Goal: Task Accomplishment & Management: Manage account settings

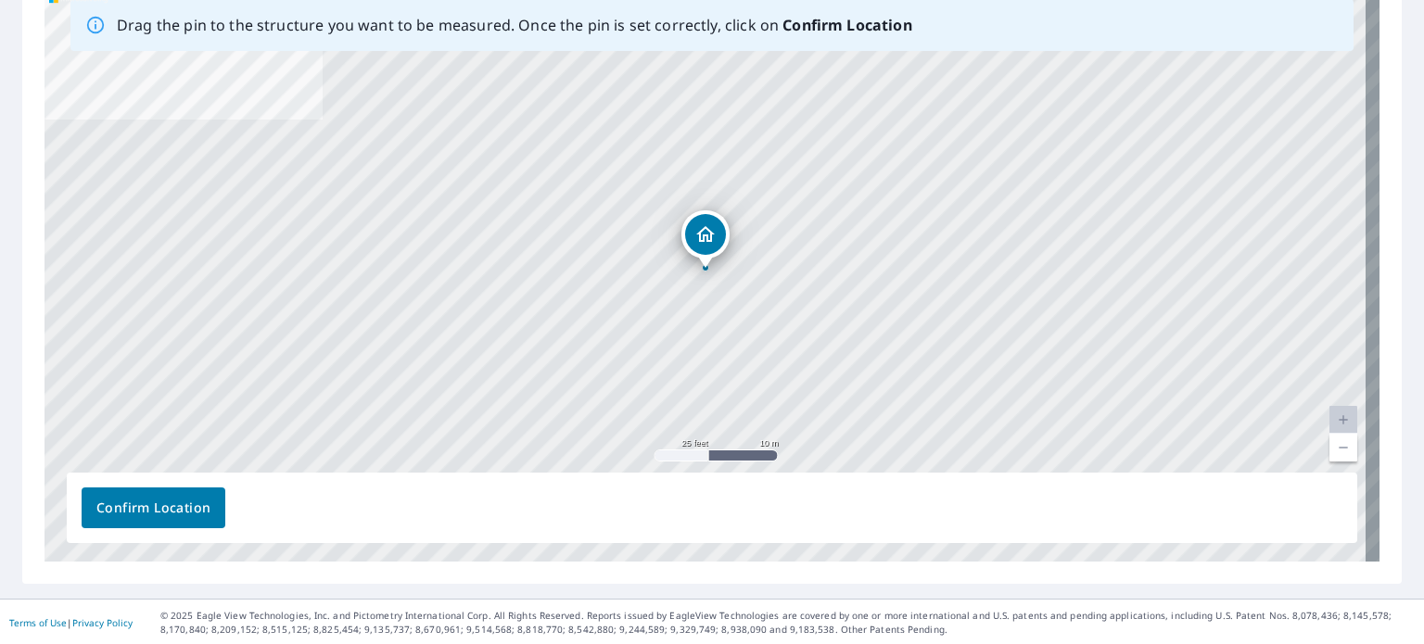
scroll to position [313, 0]
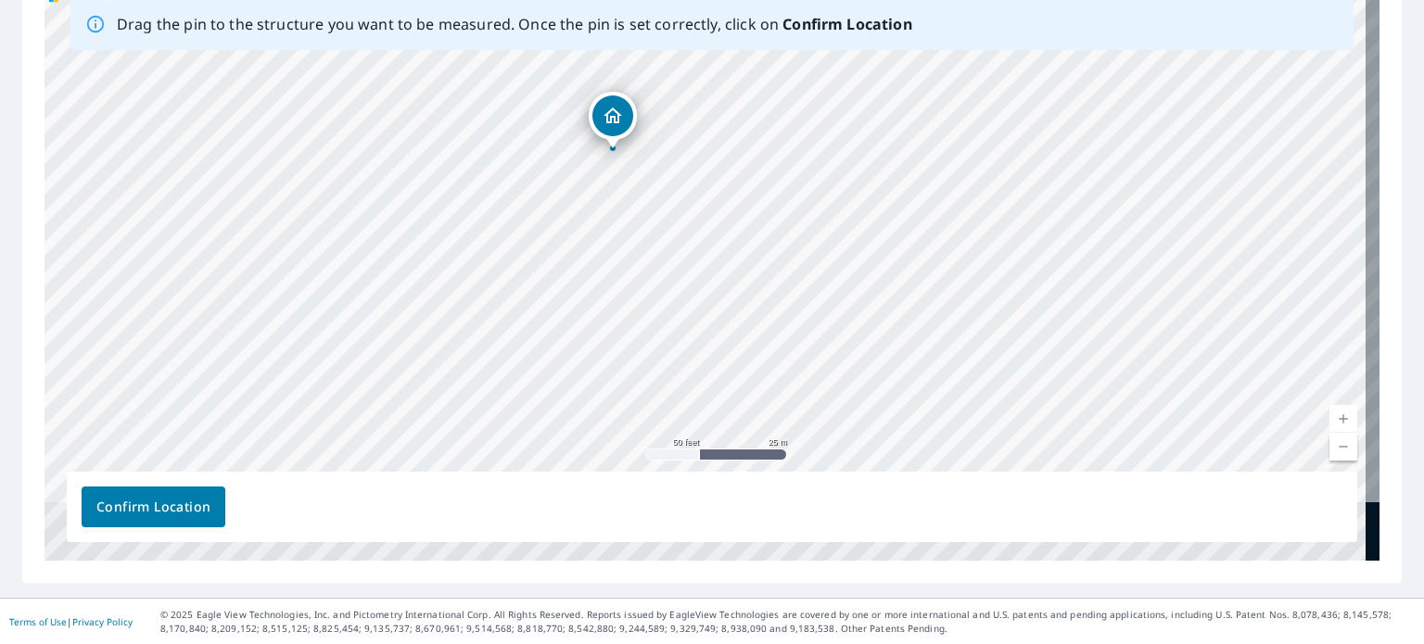
drag, startPoint x: 519, startPoint y: 315, endPoint x: 512, endPoint y: 224, distance: 91.1
click at [512, 224] on div "3250 W 80th St Hialeah, FL 33018" at bounding box center [711, 270] width 1335 height 581
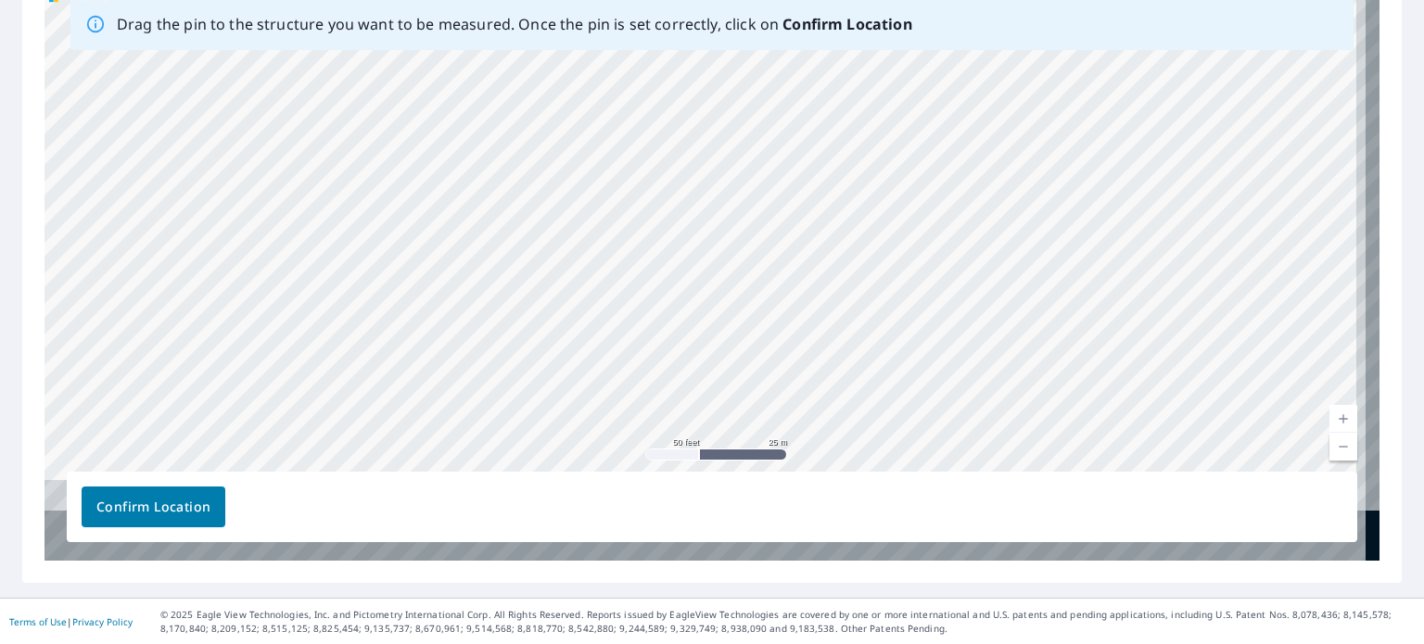
drag, startPoint x: 519, startPoint y: 314, endPoint x: 512, endPoint y: 165, distance: 149.4
click at [512, 165] on div "3250 W 80th St Hialeah, FL 33018" at bounding box center [711, 270] width 1335 height 581
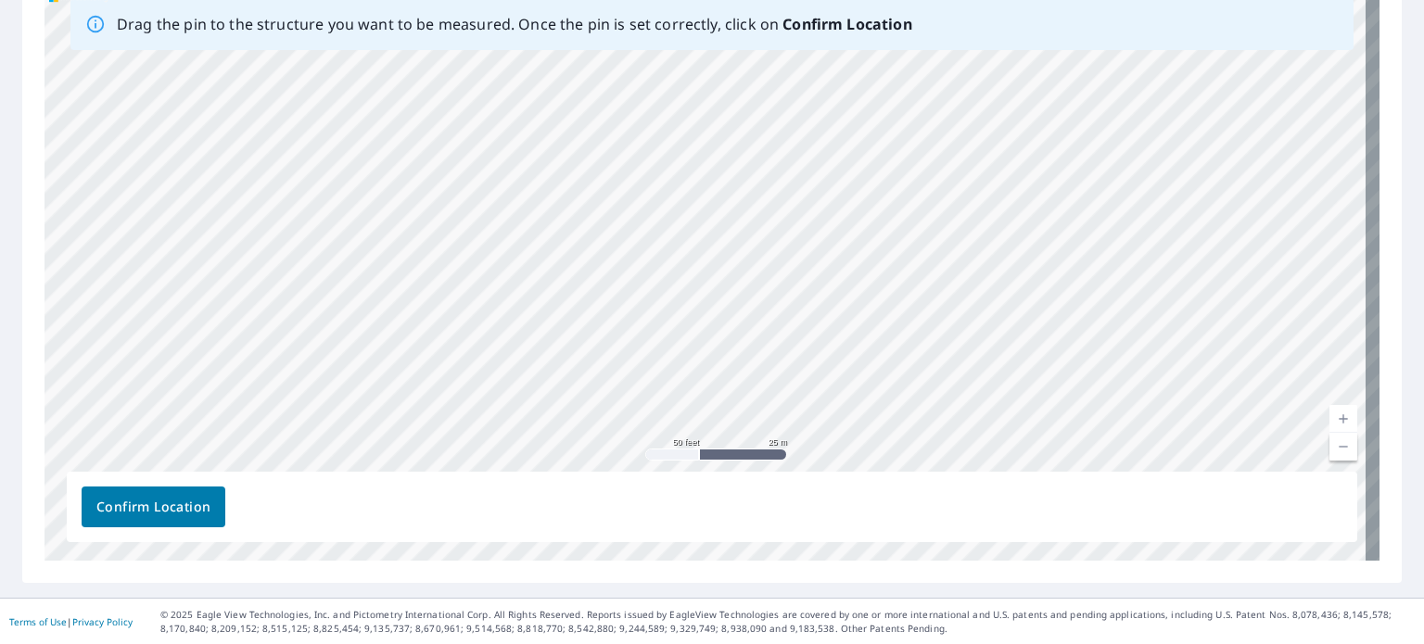
drag, startPoint x: 508, startPoint y: 331, endPoint x: 488, endPoint y: 288, distance: 47.3
click at [488, 288] on div "3250 W 80th St Hialeah, FL 33018" at bounding box center [711, 270] width 1335 height 581
drag, startPoint x: 523, startPoint y: 292, endPoint x: 578, endPoint y: 337, distance: 71.8
click at [578, 337] on div "3250 W 80th St Hialeah, FL 33018" at bounding box center [711, 270] width 1335 height 581
drag, startPoint x: 482, startPoint y: 184, endPoint x: 475, endPoint y: 344, distance: 159.6
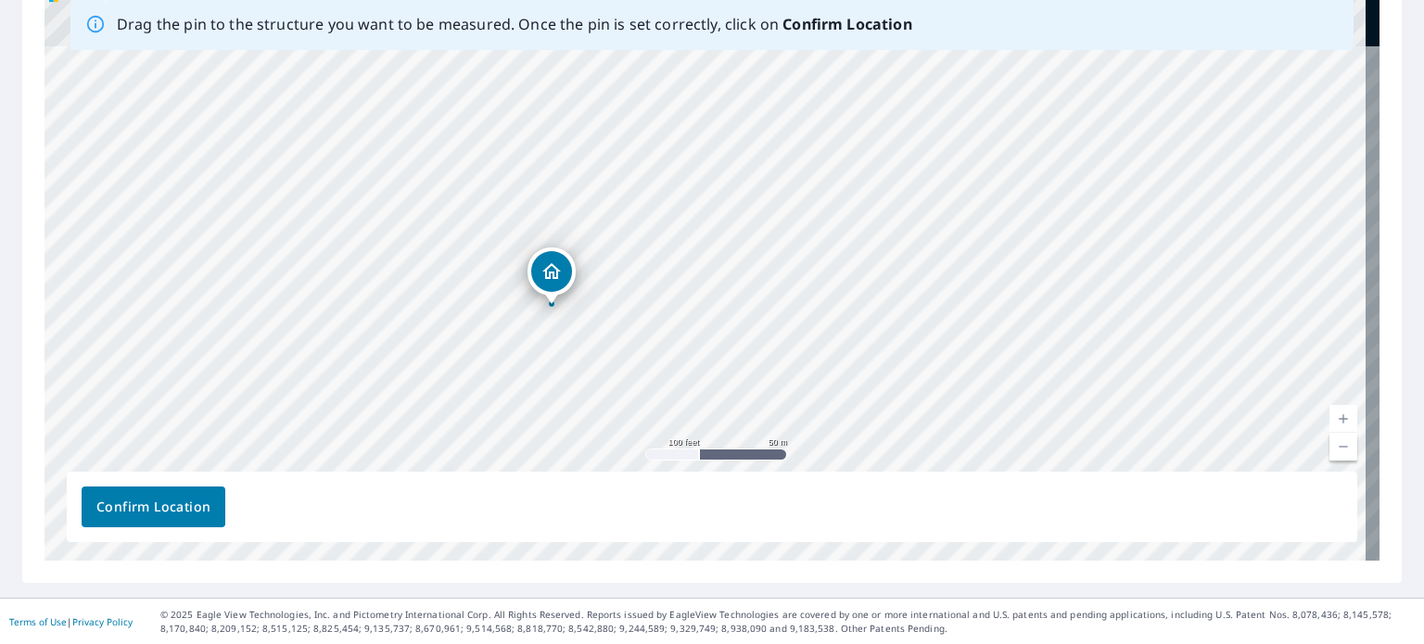
click at [475, 344] on div "3250 W 80th St Hialeah, FL 33018" at bounding box center [711, 270] width 1335 height 581
drag, startPoint x: 494, startPoint y: 247, endPoint x: 503, endPoint y: 269, distance: 23.2
click at [503, 269] on div "3250 W 80th St Hialeah, FL 33018" at bounding box center [711, 270] width 1335 height 581
drag, startPoint x: 475, startPoint y: 215, endPoint x: 463, endPoint y: 259, distance: 45.0
click at [463, 259] on div "3250 W 80th St Hialeah, FL 33018" at bounding box center [711, 270] width 1335 height 581
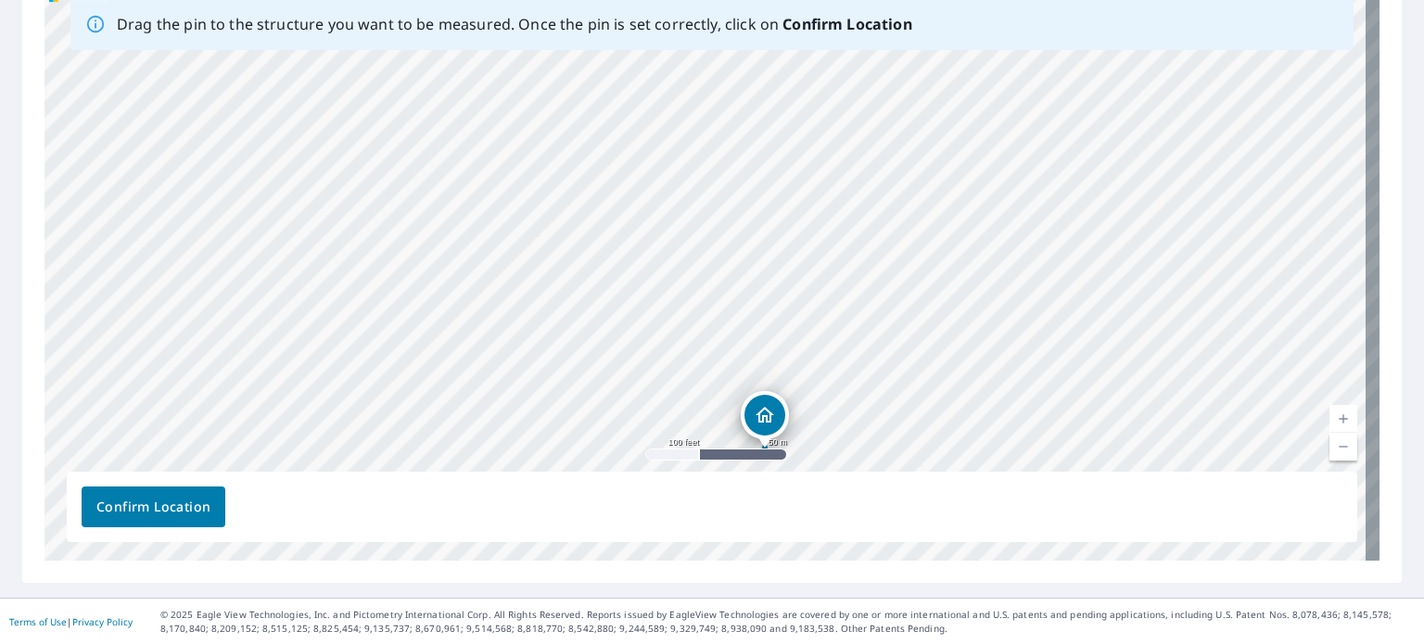
drag, startPoint x: 295, startPoint y: 304, endPoint x: 505, endPoint y: 310, distance: 210.5
click at [505, 310] on div "3250 W 80th St Hialeah, FL 33018" at bounding box center [711, 270] width 1335 height 581
drag, startPoint x: 779, startPoint y: 290, endPoint x: 651, endPoint y: 229, distance: 142.6
click at [654, 233] on div "3250 W 80th St Hialeah, FL 33018" at bounding box center [711, 270] width 1335 height 581
click at [683, 177] on div "3250 W 80th St Hialeah, FL 33018" at bounding box center [711, 270] width 1335 height 581
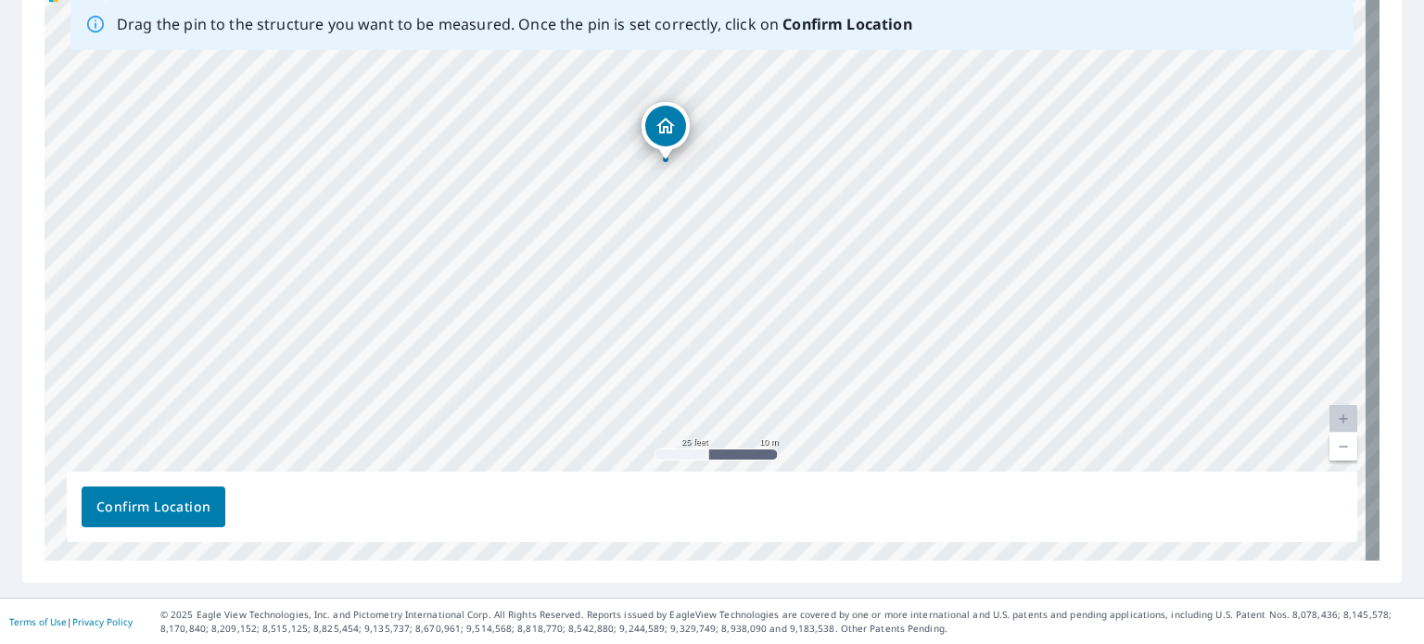
drag, startPoint x: 800, startPoint y: 328, endPoint x: 763, endPoint y: 215, distance: 119.0
click at [763, 215] on div "3250 W 80th St Hialeah, FL 33018" at bounding box center [711, 270] width 1335 height 581
drag, startPoint x: 650, startPoint y: 210, endPoint x: 700, endPoint y: 268, distance: 76.2
click at [695, 259] on div "3250 W 80th St Hialeah, FL 33018" at bounding box center [711, 270] width 1335 height 581
drag, startPoint x: 563, startPoint y: 159, endPoint x: 664, endPoint y: 271, distance: 150.3
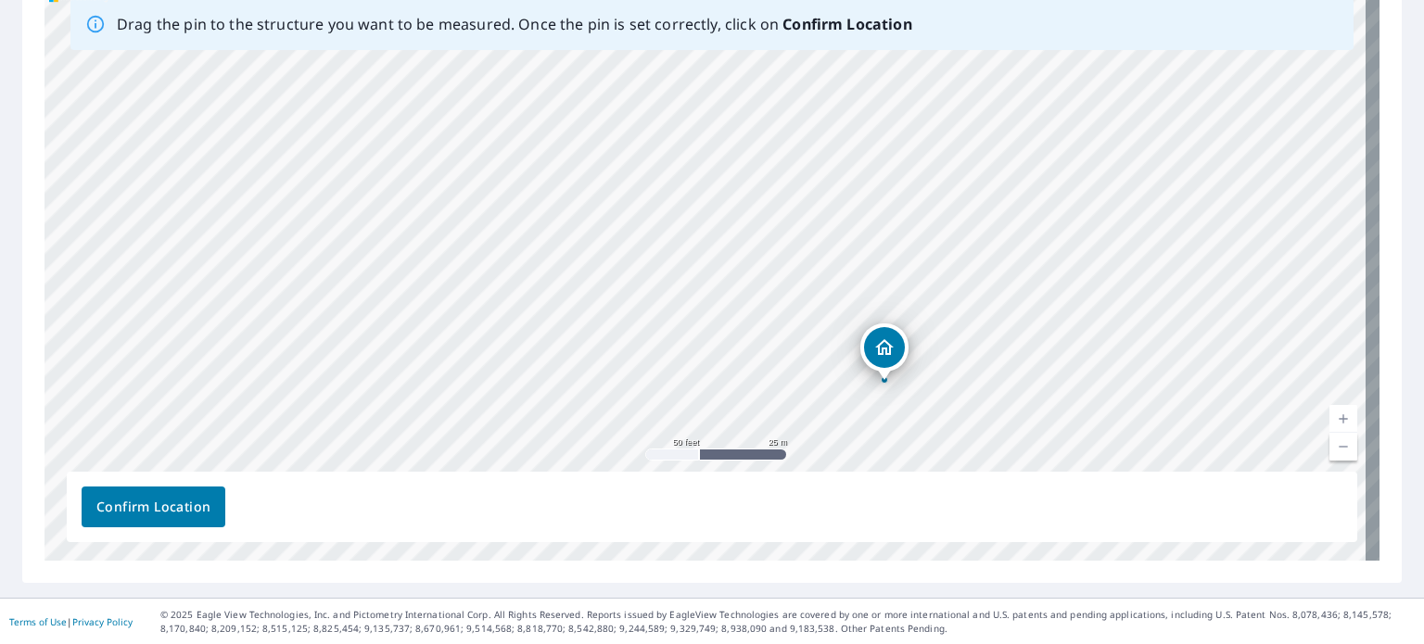
click at [666, 274] on div "3250 W 80th St Hialeah, FL 33018" at bounding box center [711, 270] width 1335 height 581
drag, startPoint x: 680, startPoint y: 209, endPoint x: 687, endPoint y: 220, distance: 12.9
click at [687, 220] on div "3250 W 80th St Hialeah, FL 33018" at bounding box center [711, 270] width 1335 height 581
click at [688, 251] on div "3250 W 80th St Hialeah, FL 33018" at bounding box center [711, 270] width 1335 height 581
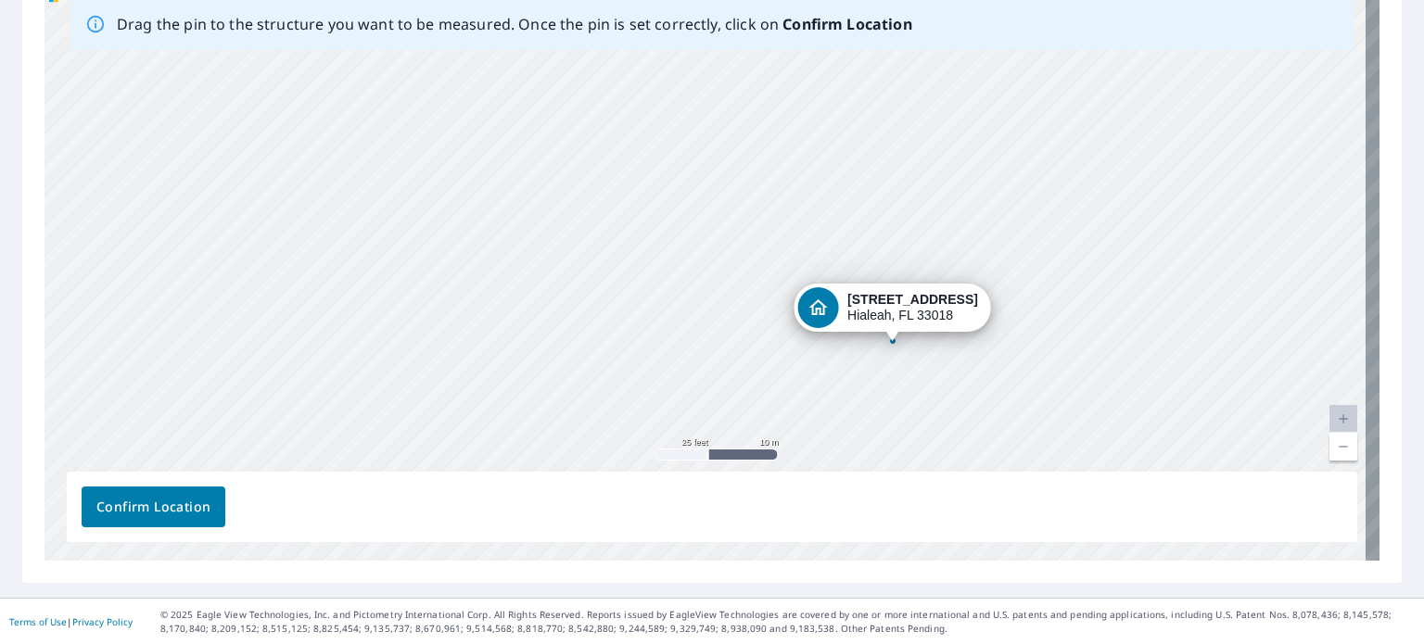
drag, startPoint x: 430, startPoint y: 158, endPoint x: 617, endPoint y: 233, distance: 201.4
click at [617, 233] on div "3250 W 80th St Hialeah, FL 33018" at bounding box center [711, 270] width 1335 height 581
click at [475, 136] on div "3250 W 80th St Hialeah, FL 33018" at bounding box center [711, 270] width 1335 height 581
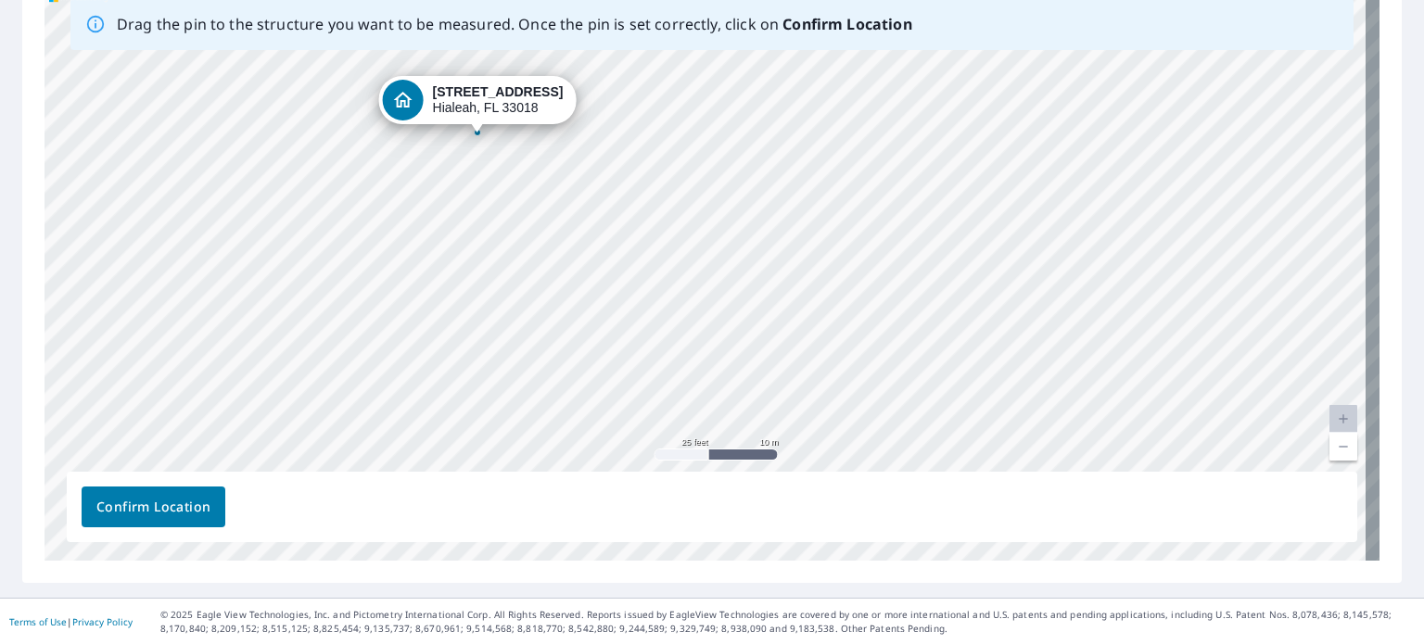
drag, startPoint x: 860, startPoint y: 319, endPoint x: 445, endPoint y: 110, distance: 464.7
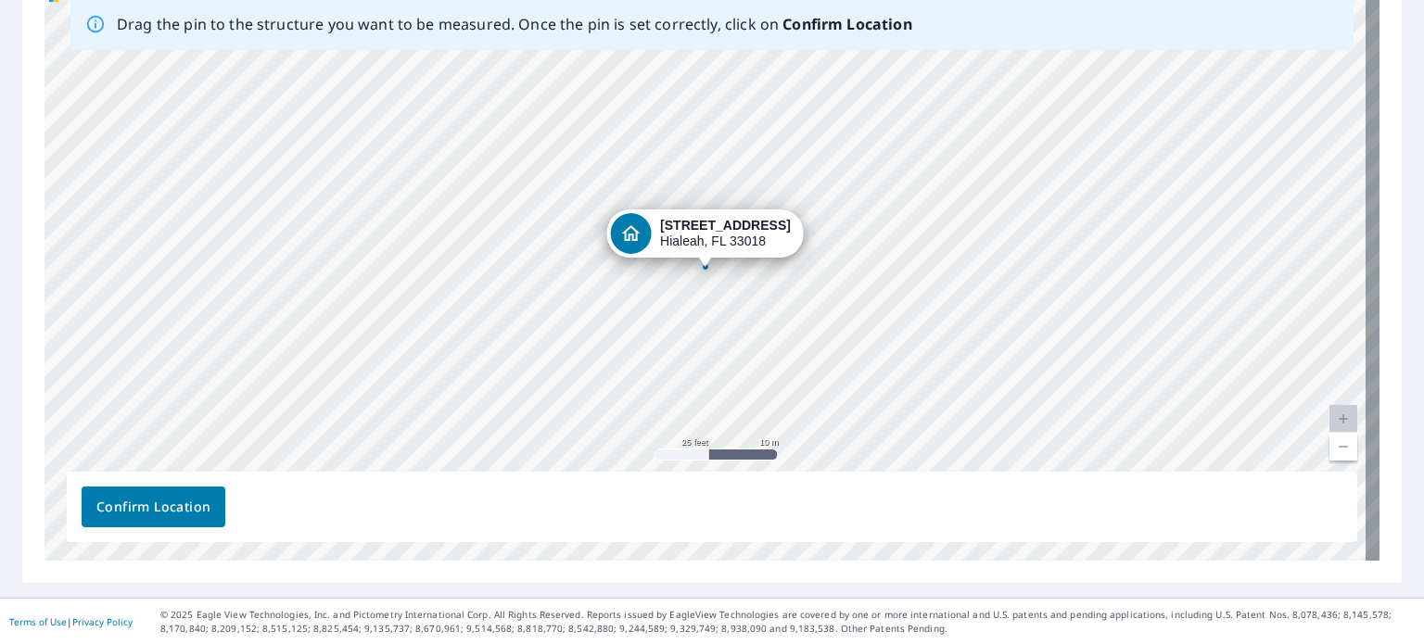
click at [158, 505] on span "Confirm Location" at bounding box center [153, 507] width 114 height 23
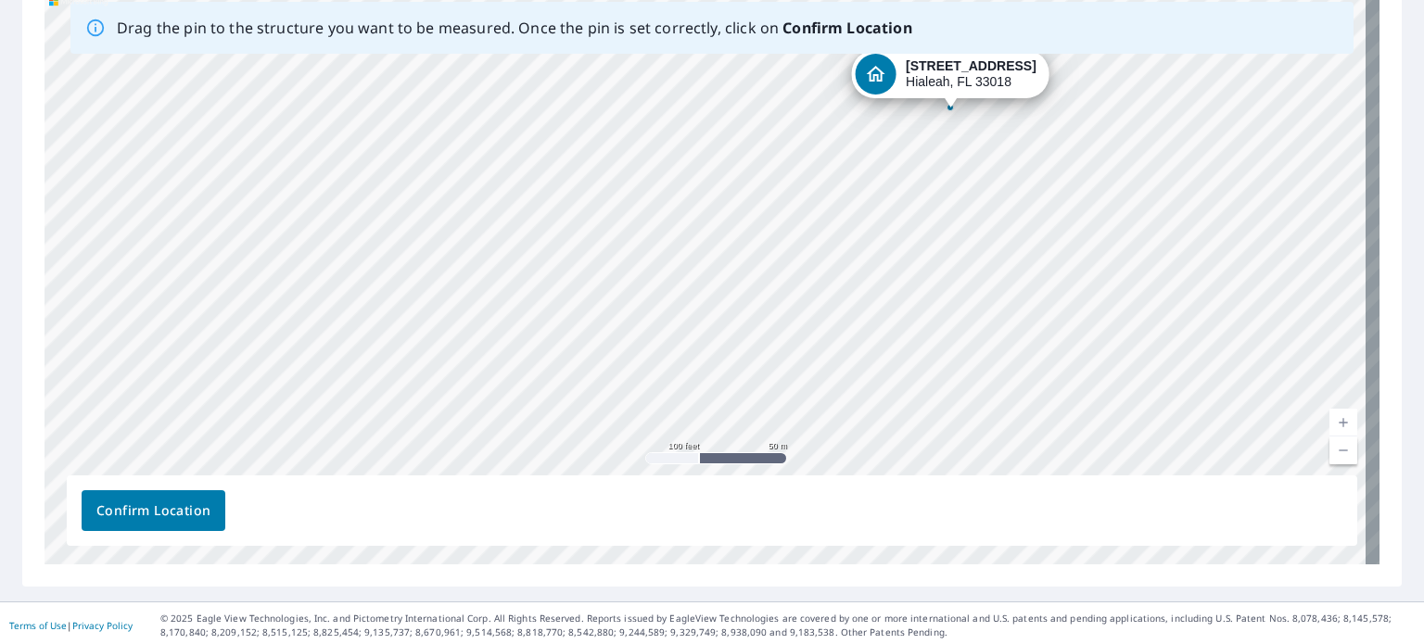
scroll to position [264, 0]
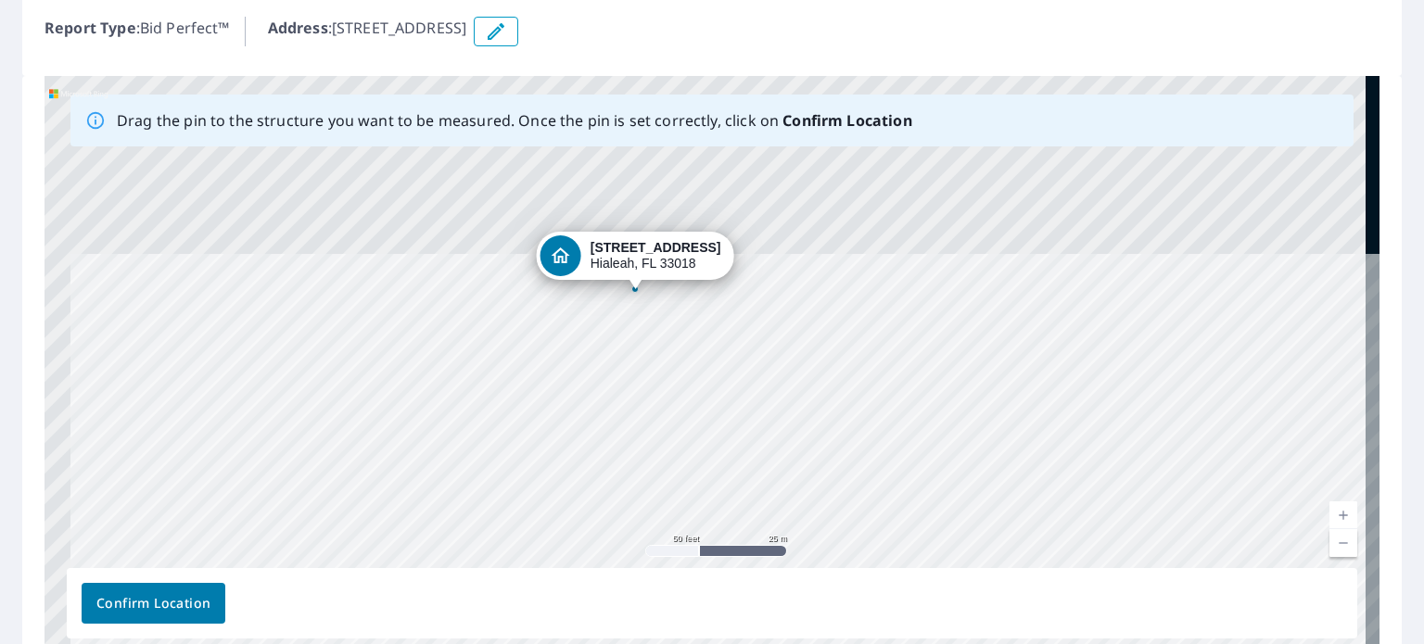
drag, startPoint x: 545, startPoint y: 285, endPoint x: 664, endPoint y: 555, distance: 295.5
click at [664, 555] on div "3250 W 80th St Hialeah, FL 33018" at bounding box center [711, 366] width 1335 height 581
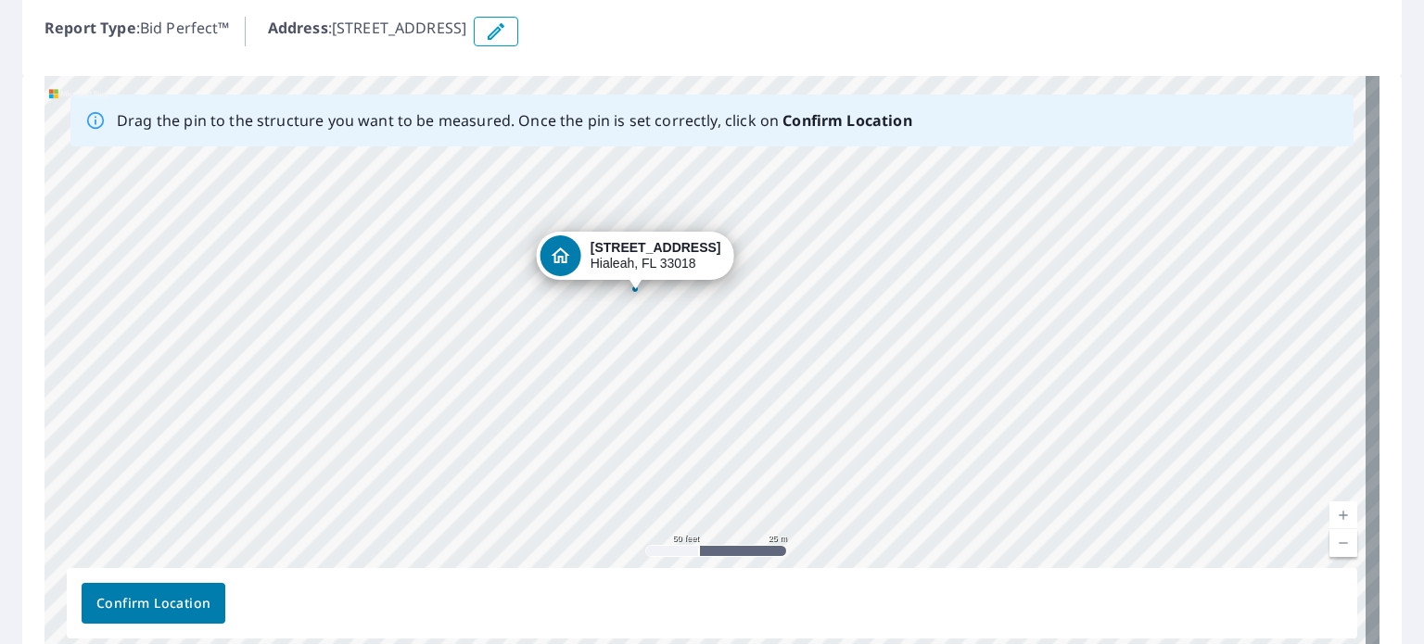
click at [165, 595] on span "Confirm Location" at bounding box center [153, 603] width 114 height 23
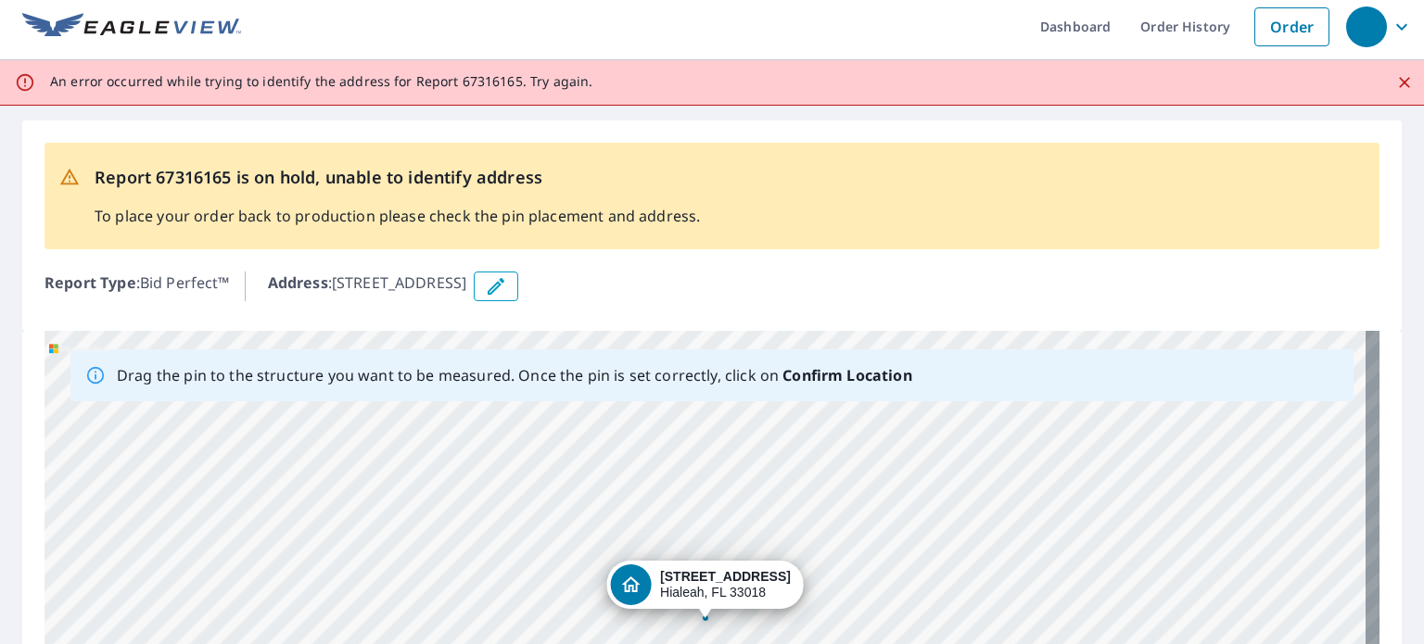
scroll to position [0, 0]
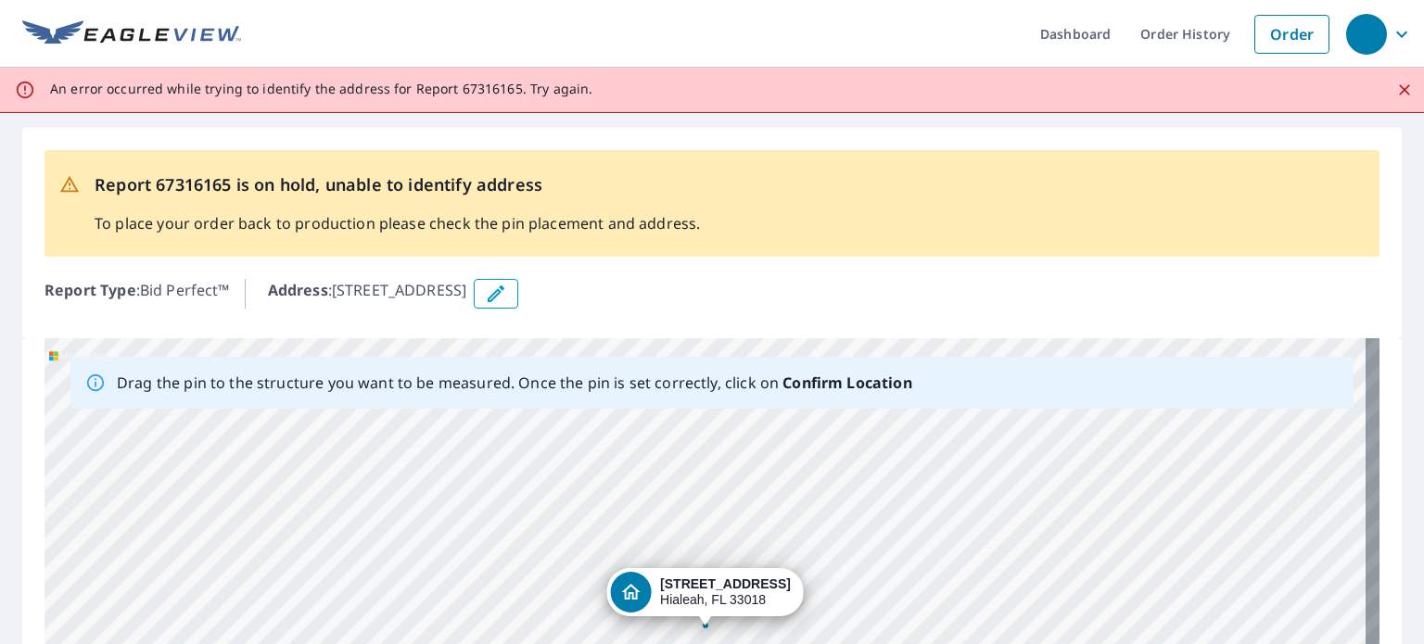
click at [1395, 88] on icon "Close" at bounding box center [1404, 90] width 19 height 19
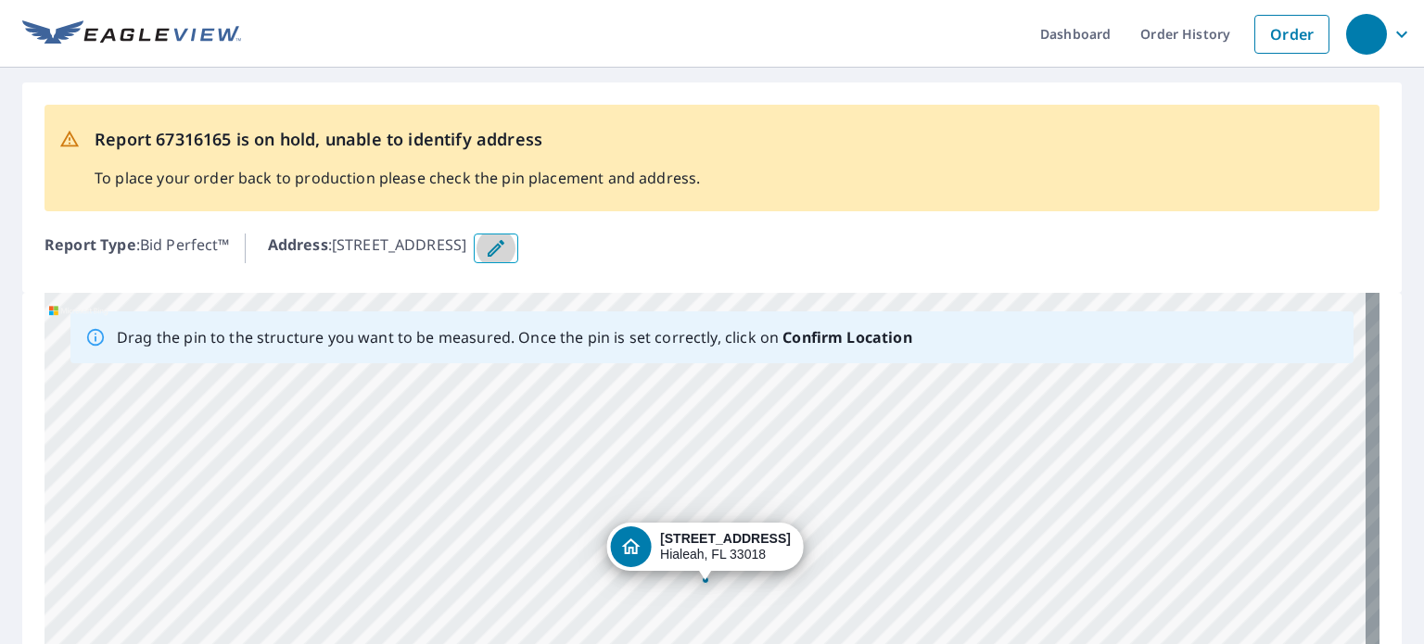
click at [507, 248] on icon "button" at bounding box center [496, 248] width 22 height 22
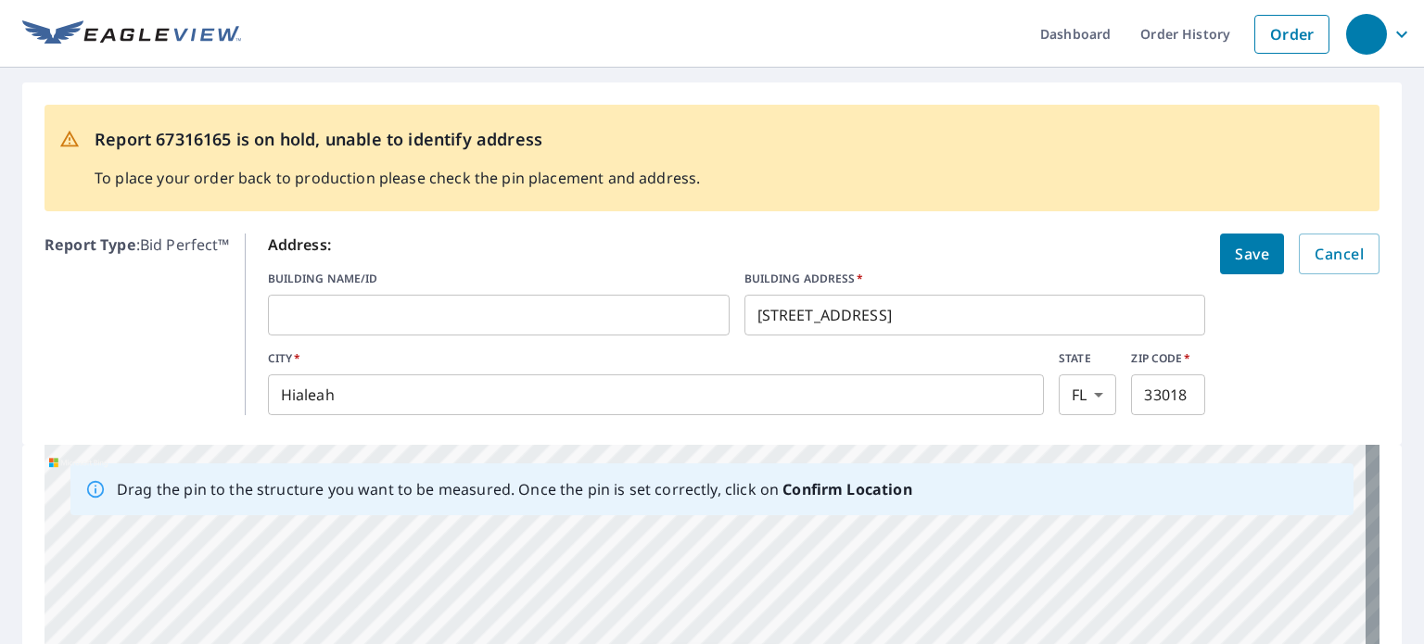
click at [575, 314] on input "text" at bounding box center [499, 315] width 462 height 52
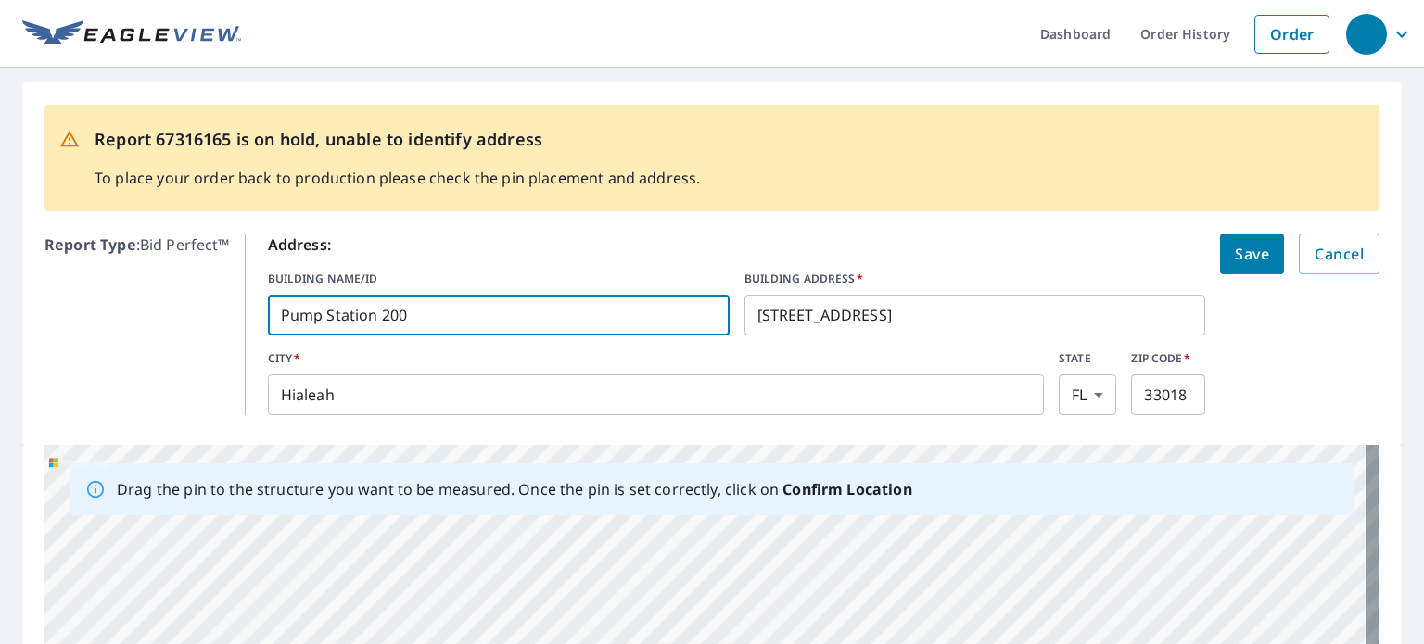
type input "Pump Station 200"
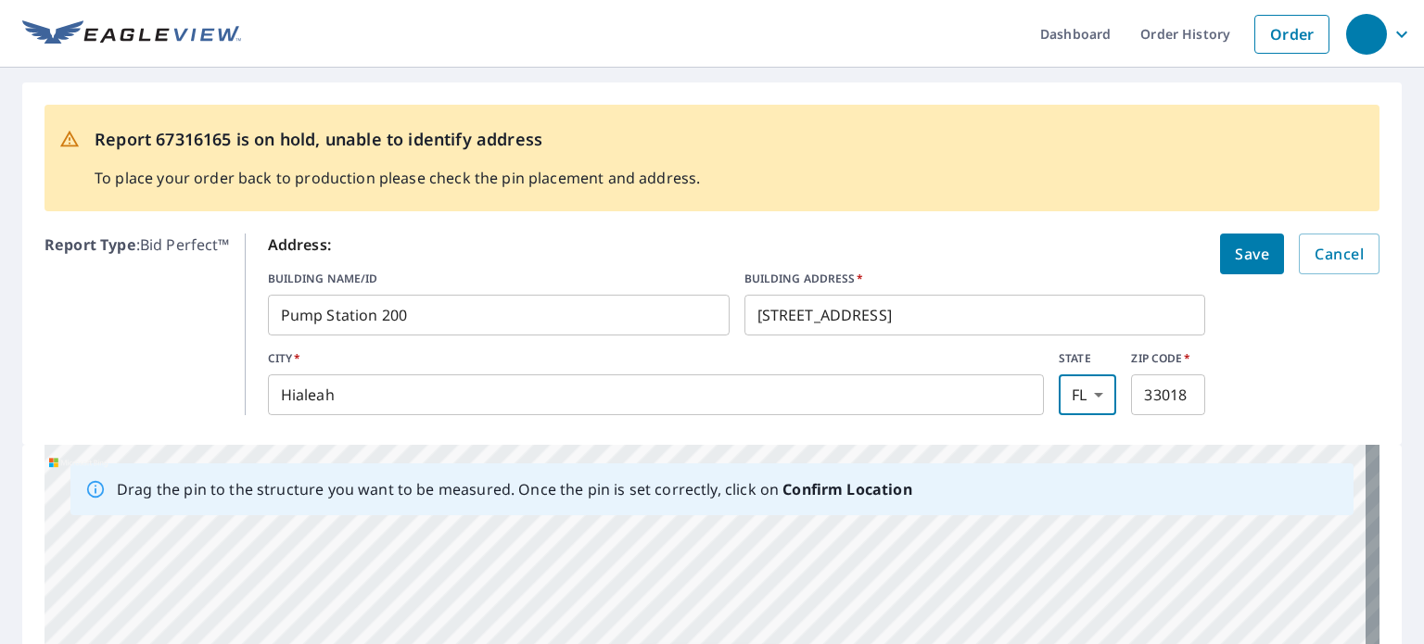
click at [1238, 252] on span "Save" at bounding box center [1252, 254] width 34 height 26
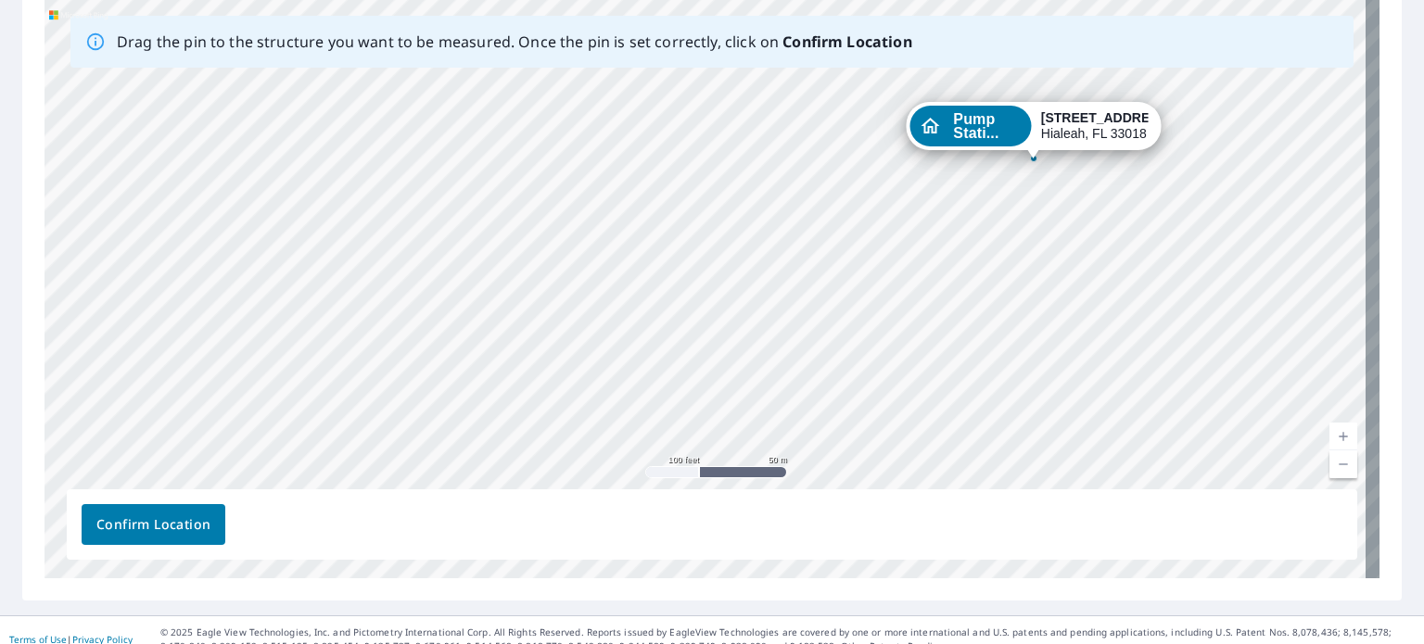
scroll to position [313, 0]
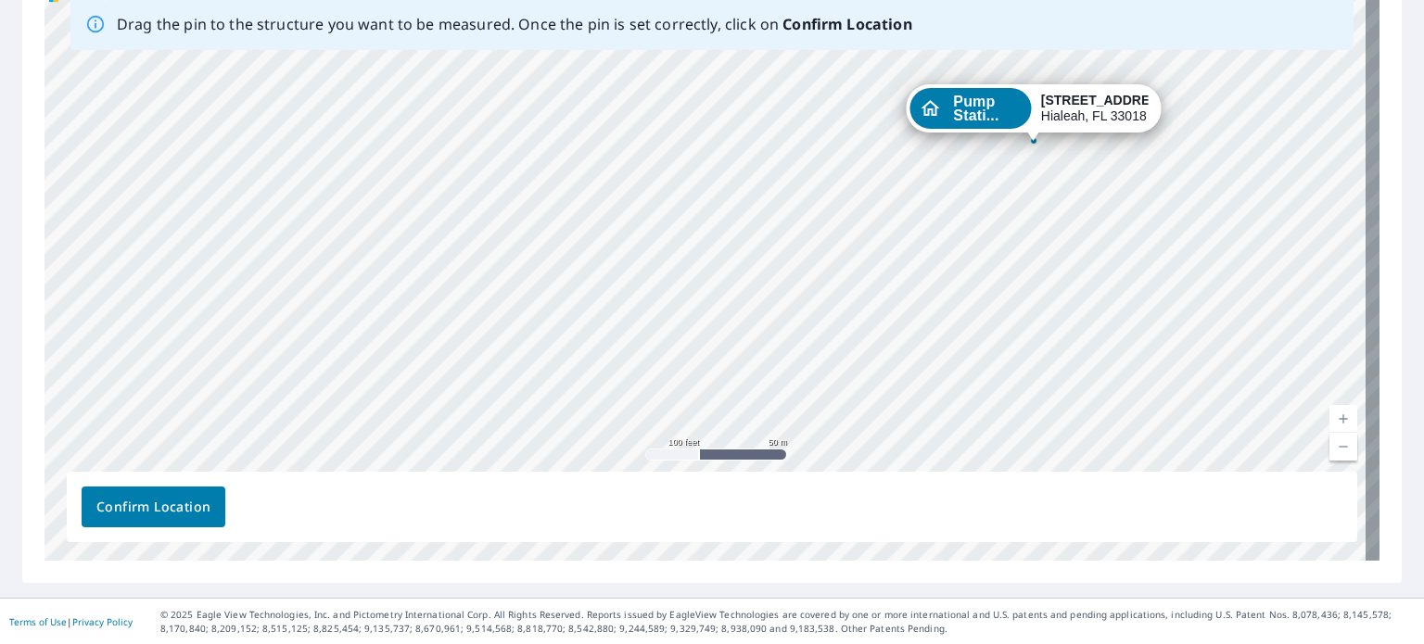
click at [144, 495] on button "Confirm Location" at bounding box center [154, 507] width 144 height 41
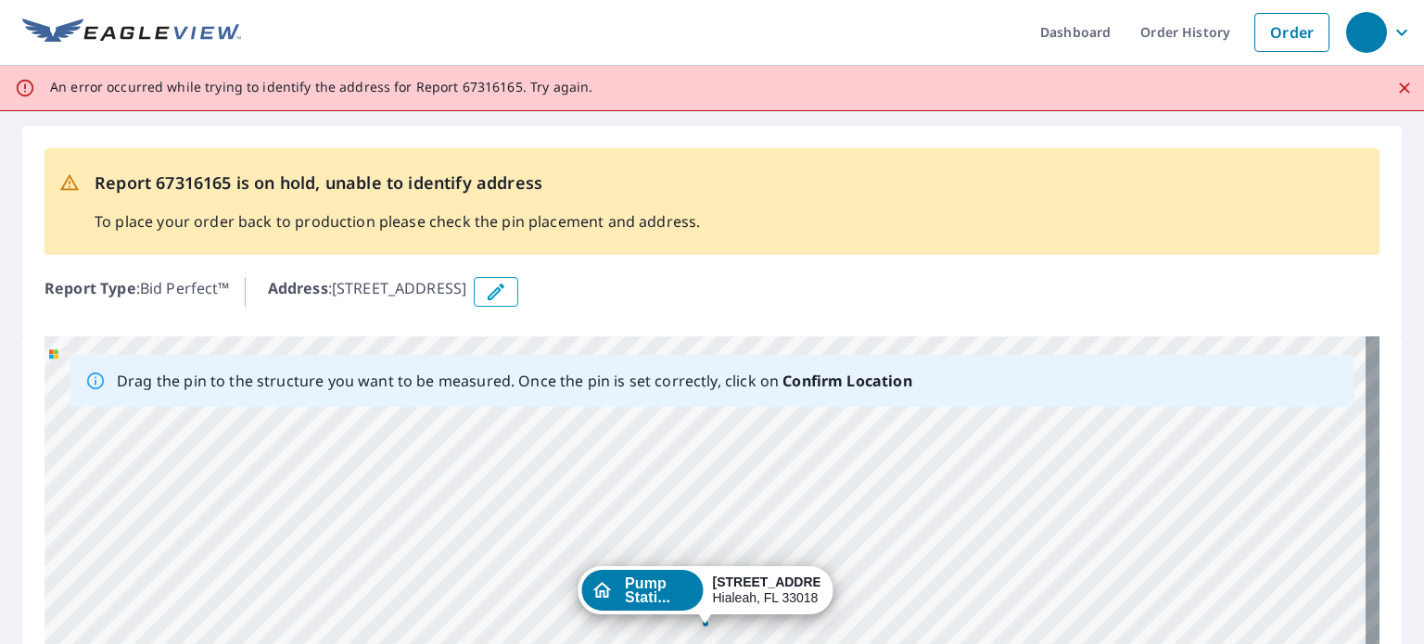
scroll to position [0, 0]
click at [1399, 90] on icon "Close" at bounding box center [1404, 89] width 11 height 11
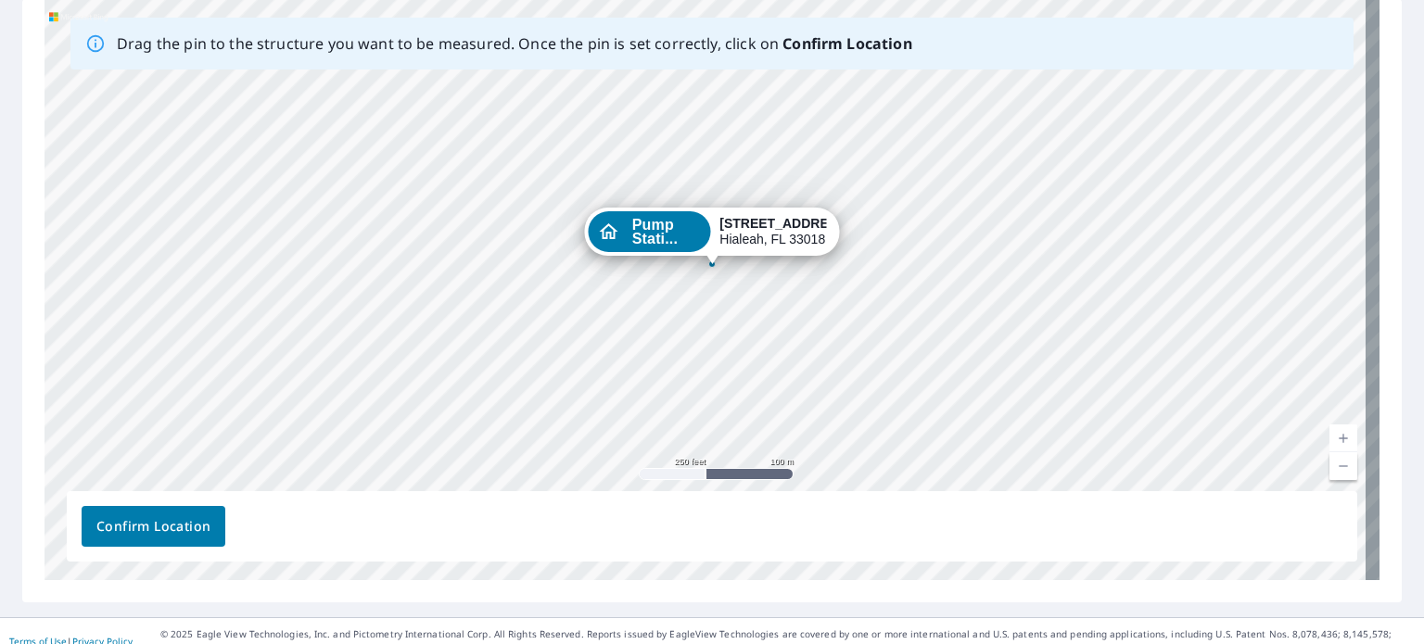
scroll to position [313, 0]
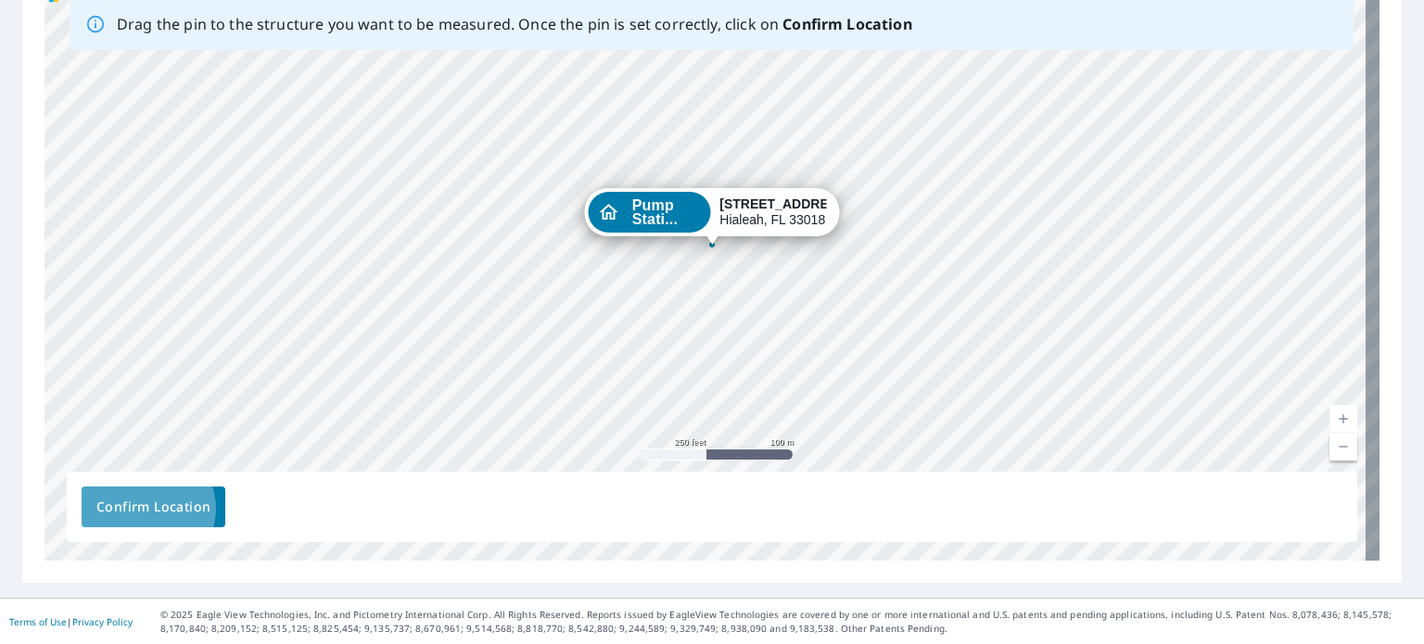
click at [146, 509] on span "Confirm Location" at bounding box center [153, 507] width 114 height 23
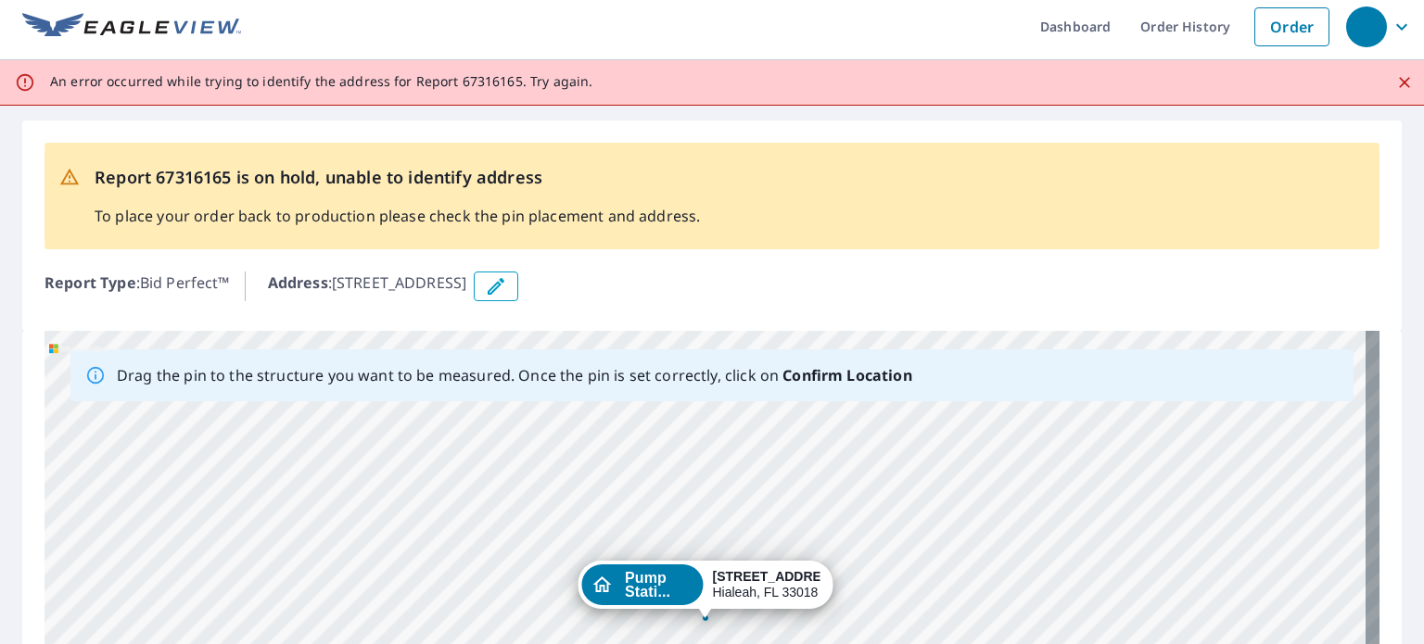
scroll to position [0, 0]
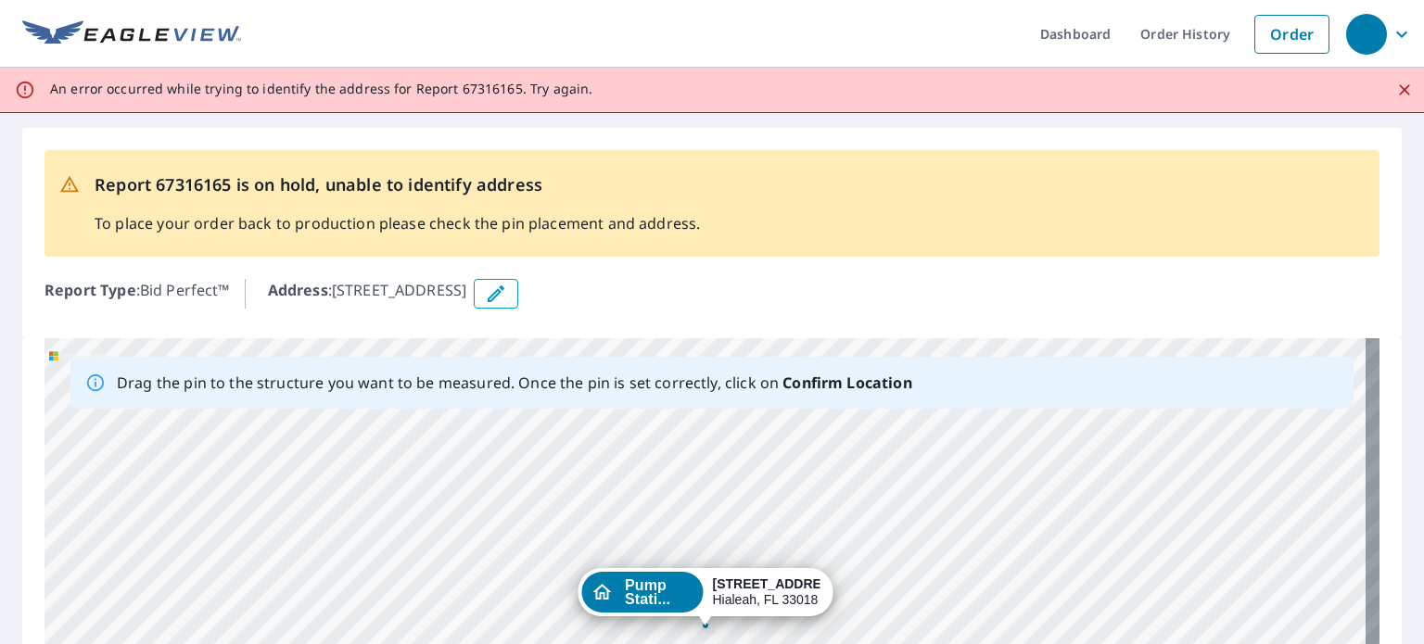
click at [1399, 91] on icon "Close" at bounding box center [1404, 89] width 11 height 11
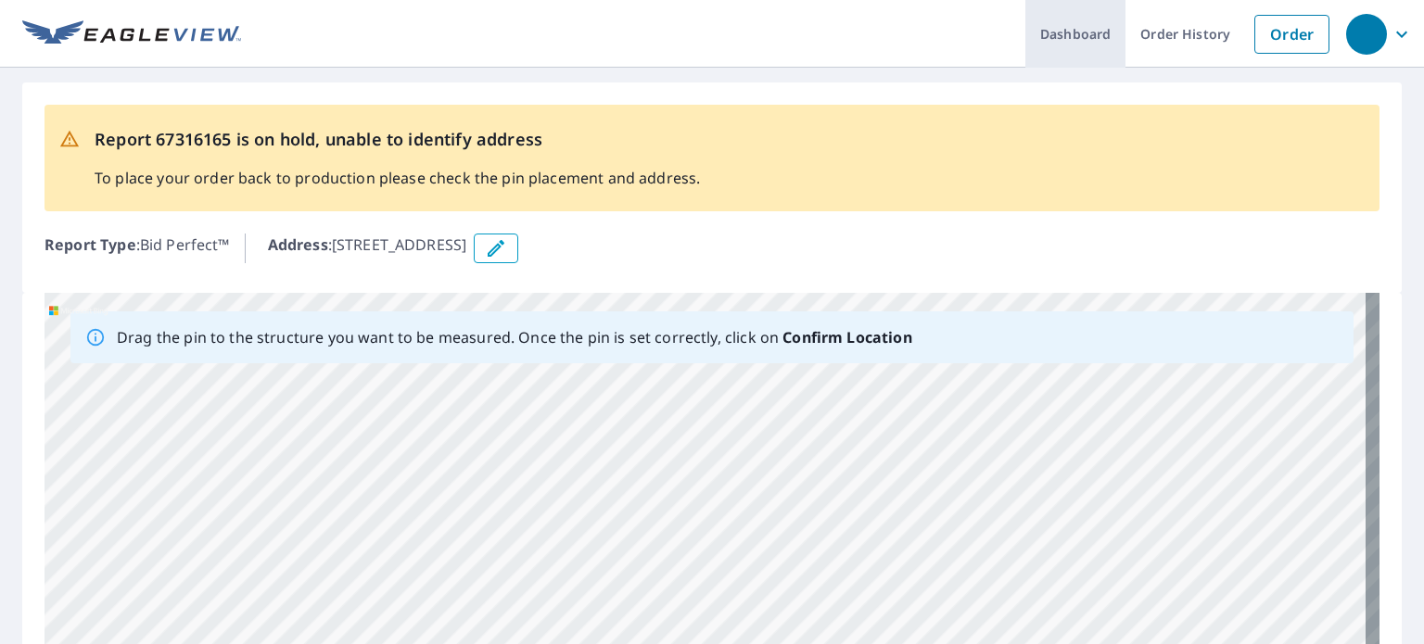
click at [1087, 32] on link "Dashboard" at bounding box center [1075, 34] width 100 height 68
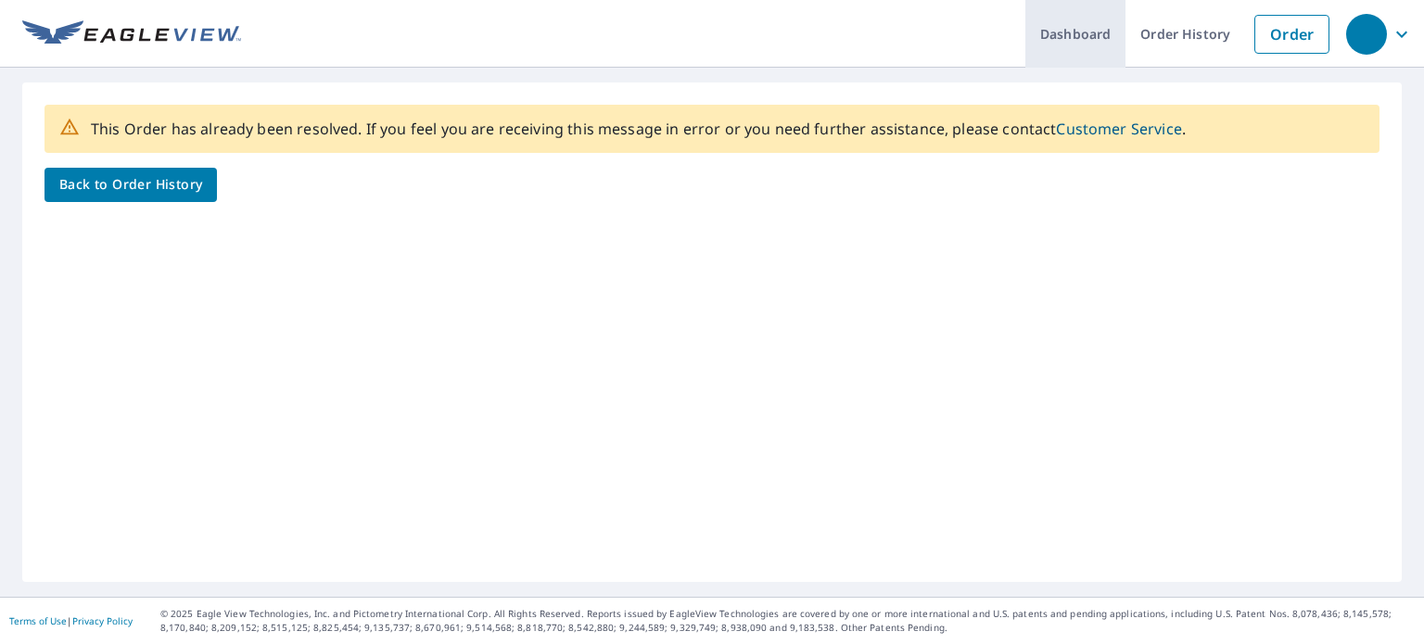
click at [1072, 41] on link "Dashboard" at bounding box center [1075, 34] width 100 height 68
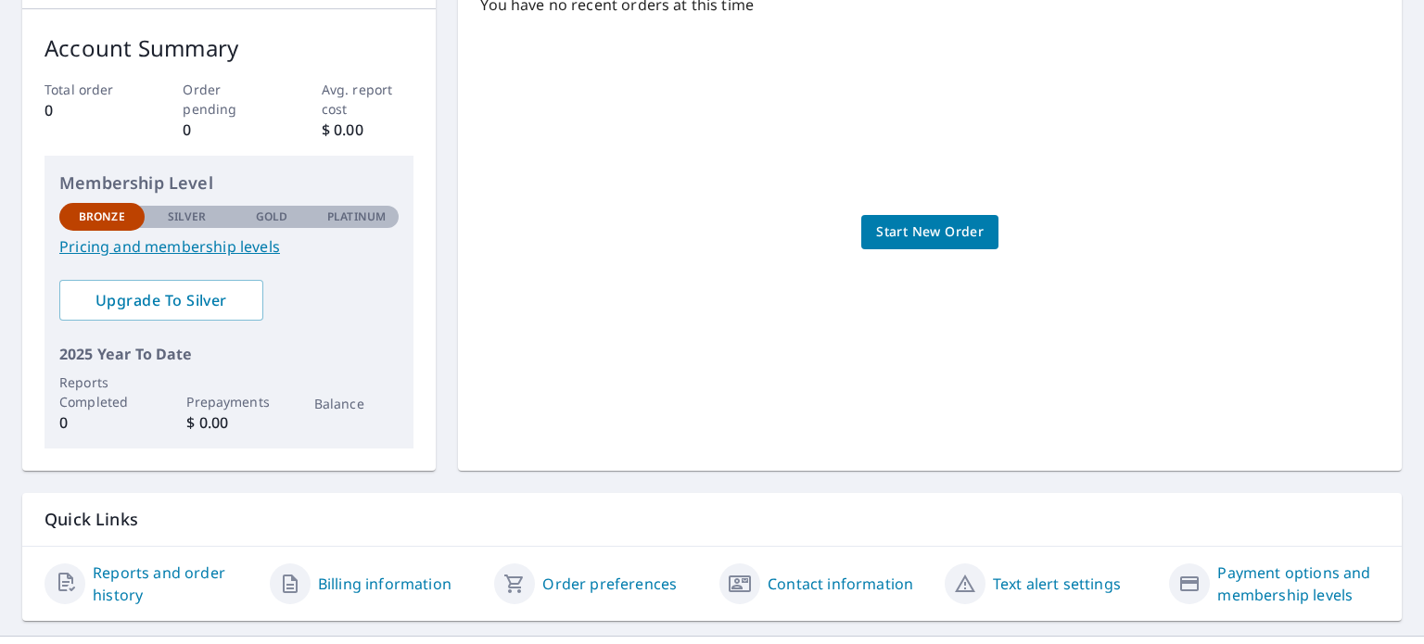
scroll to position [315, 0]
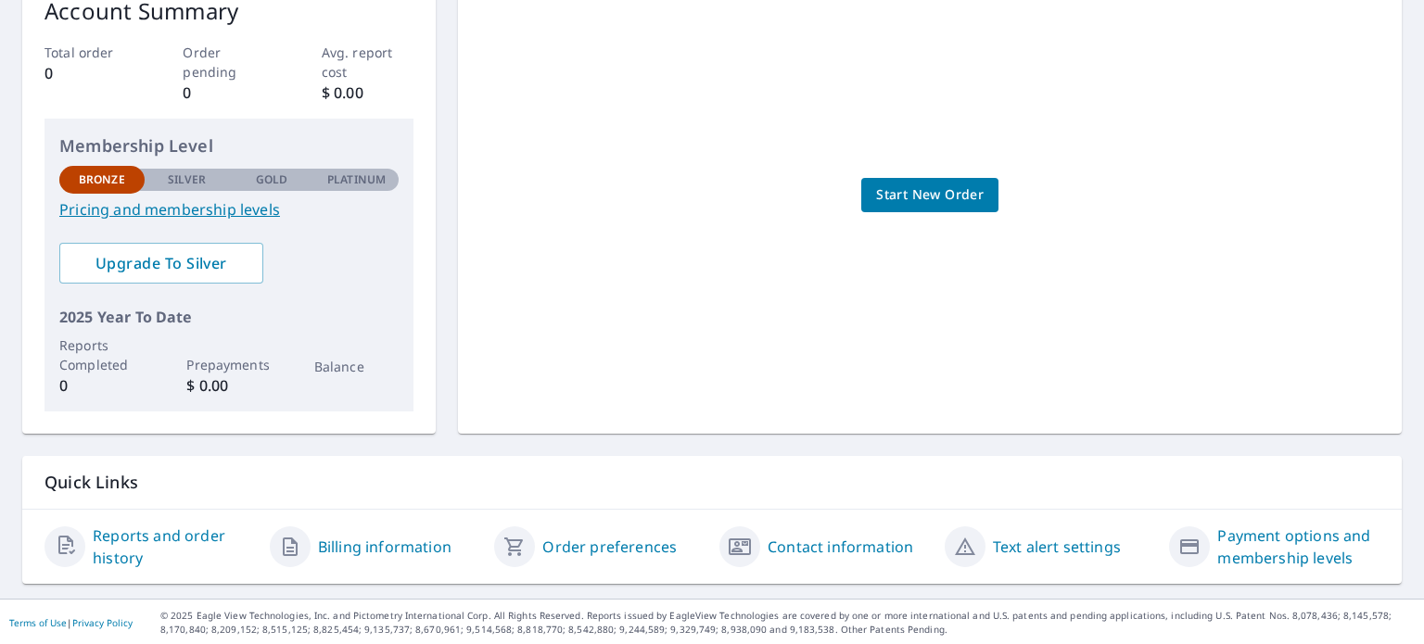
click at [134, 533] on link "Reports and order history" at bounding box center [174, 547] width 162 height 44
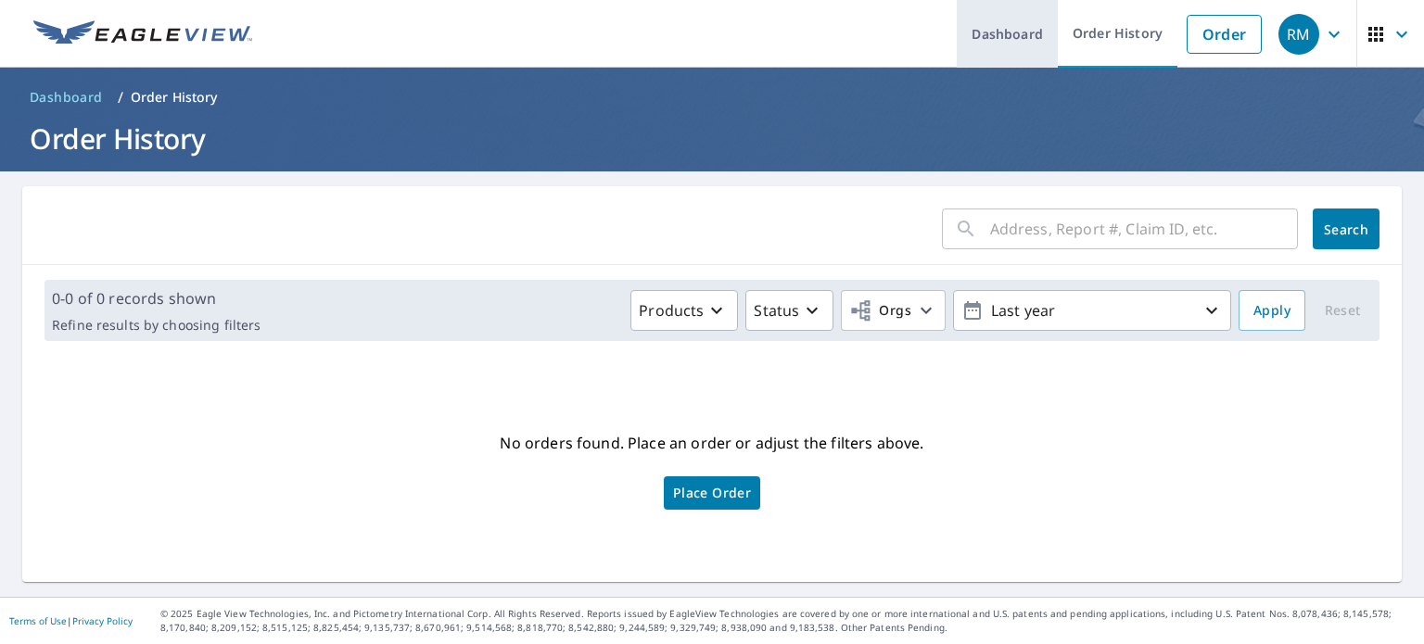
click at [1017, 35] on link "Dashboard" at bounding box center [1007, 34] width 101 height 68
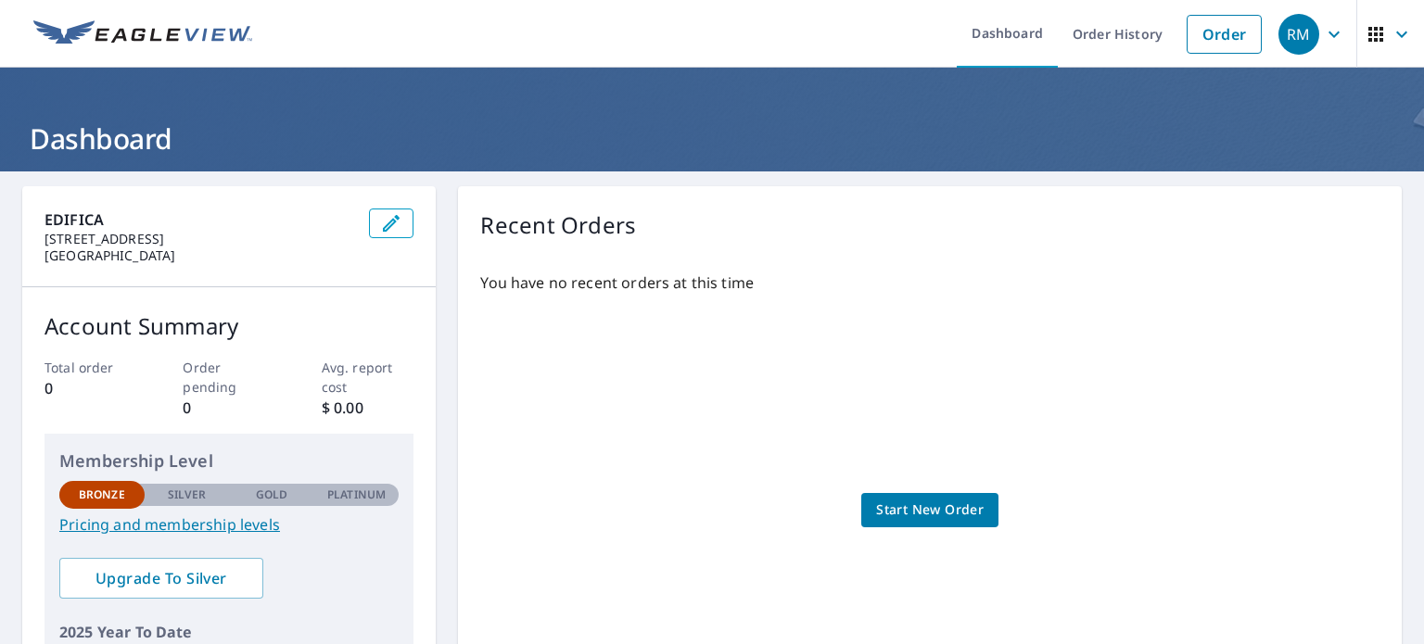
click at [1390, 30] on icon "button" at bounding box center [1401, 34] width 22 height 22
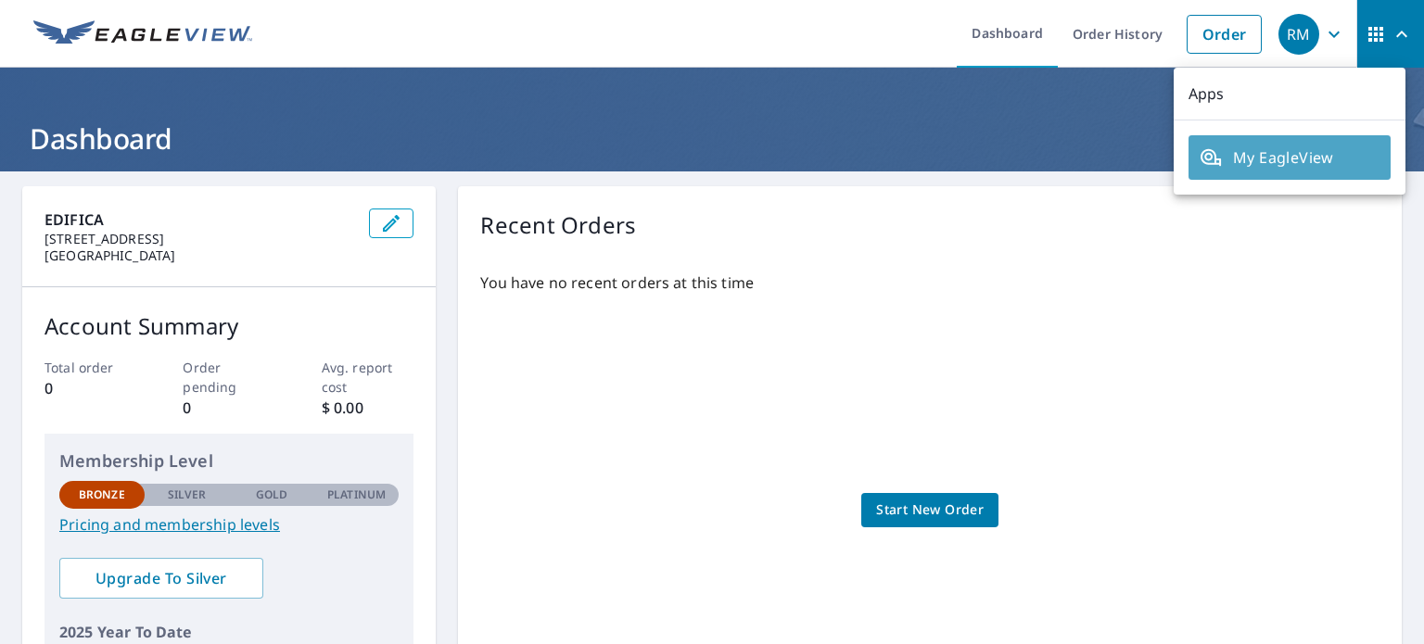
click at [1293, 154] on span "My EagleView" at bounding box center [1289, 157] width 180 height 22
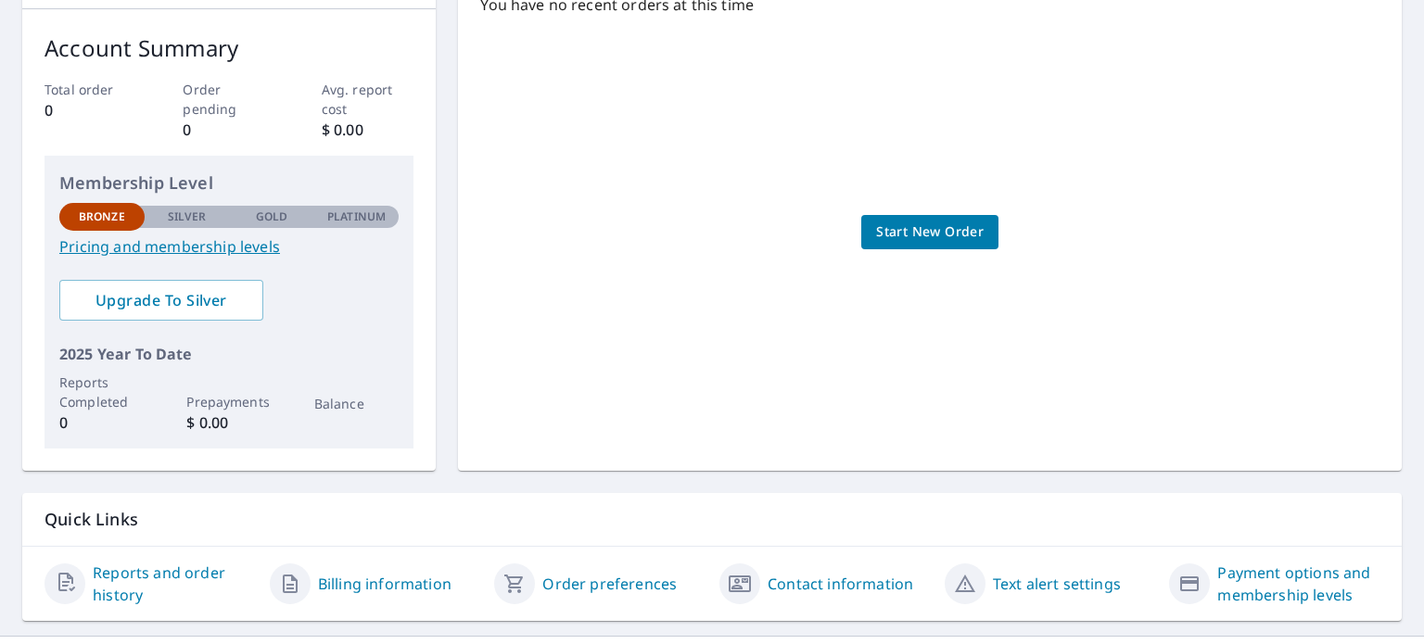
scroll to position [315, 0]
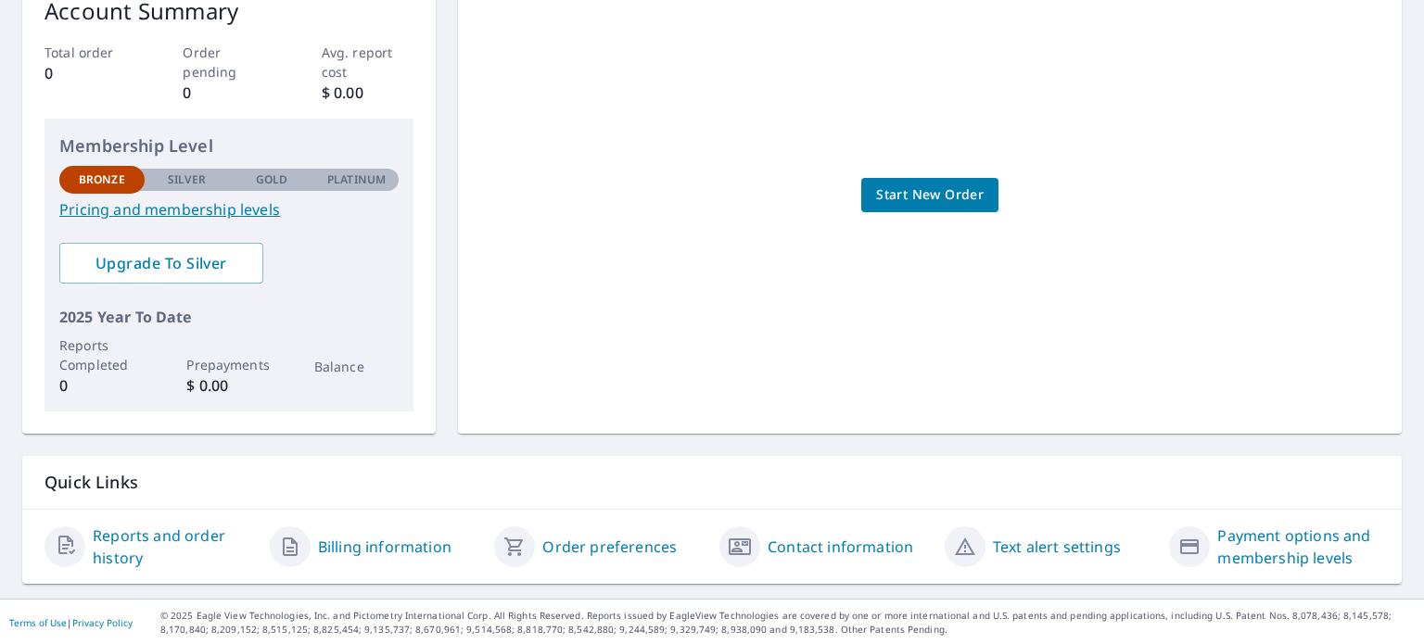
click at [797, 544] on link "Contact information" at bounding box center [840, 547] width 146 height 22
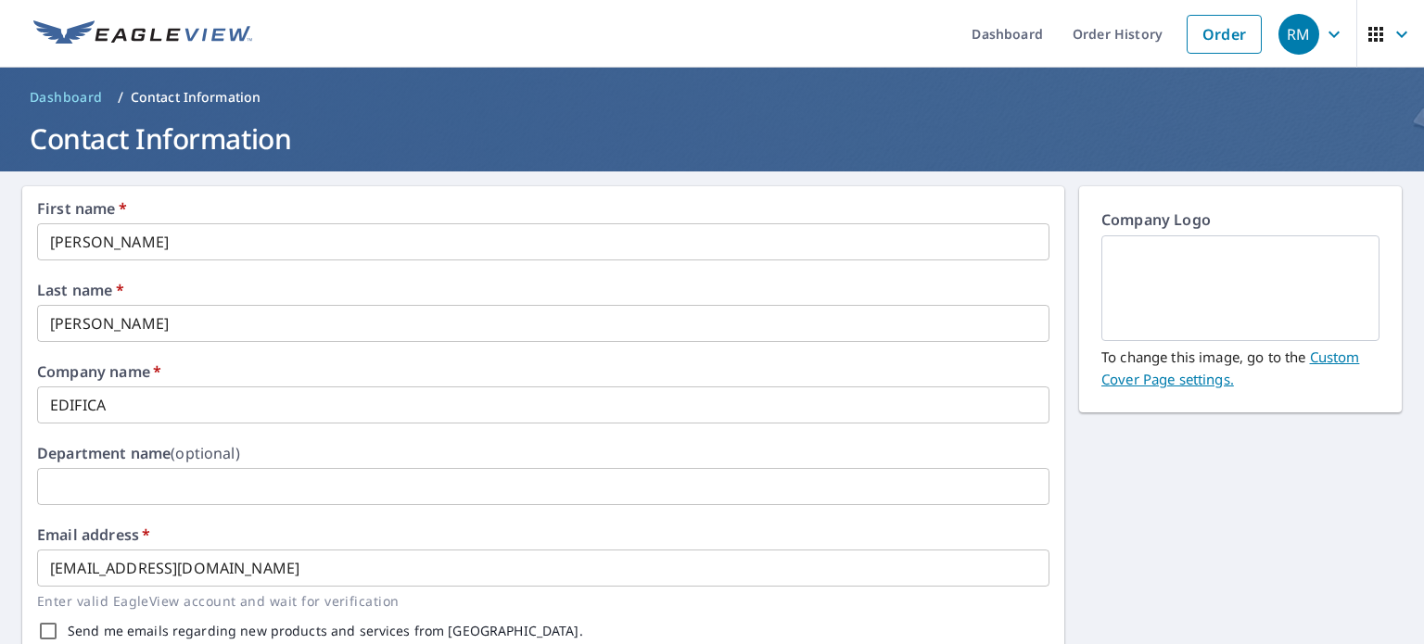
click at [1318, 357] on link "Custom Cover Page settings." at bounding box center [1230, 368] width 258 height 41
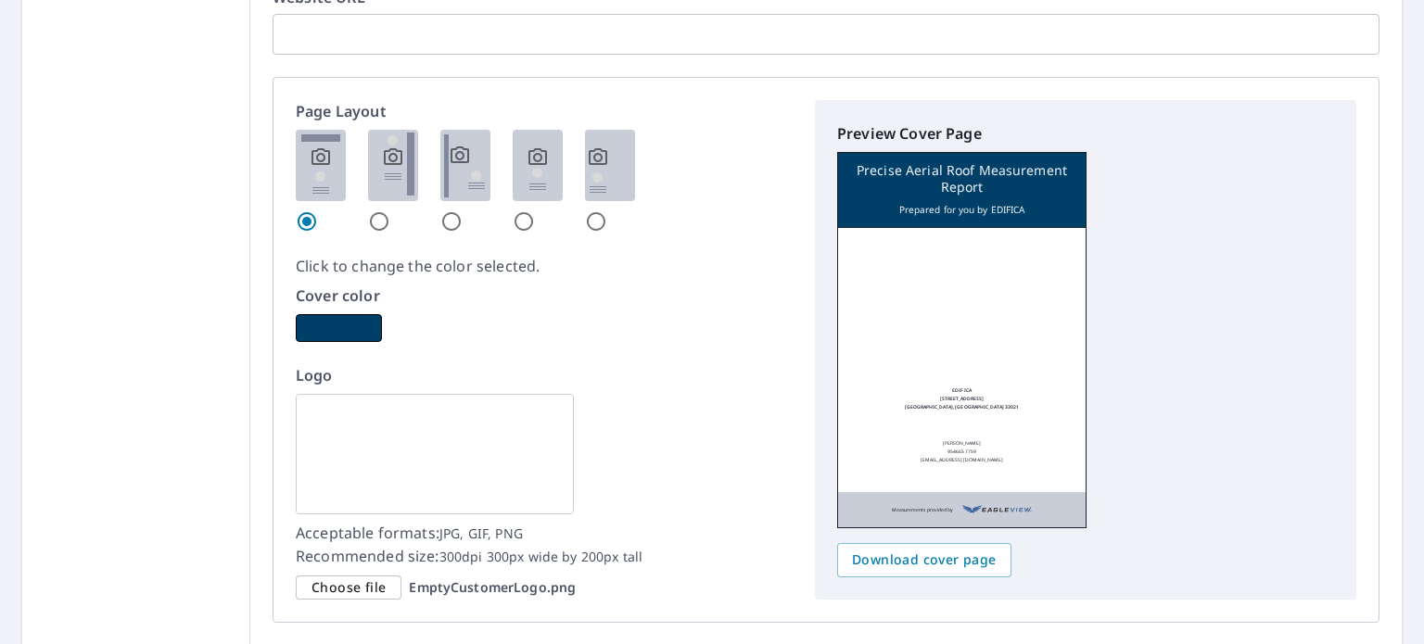
scroll to position [1020, 0]
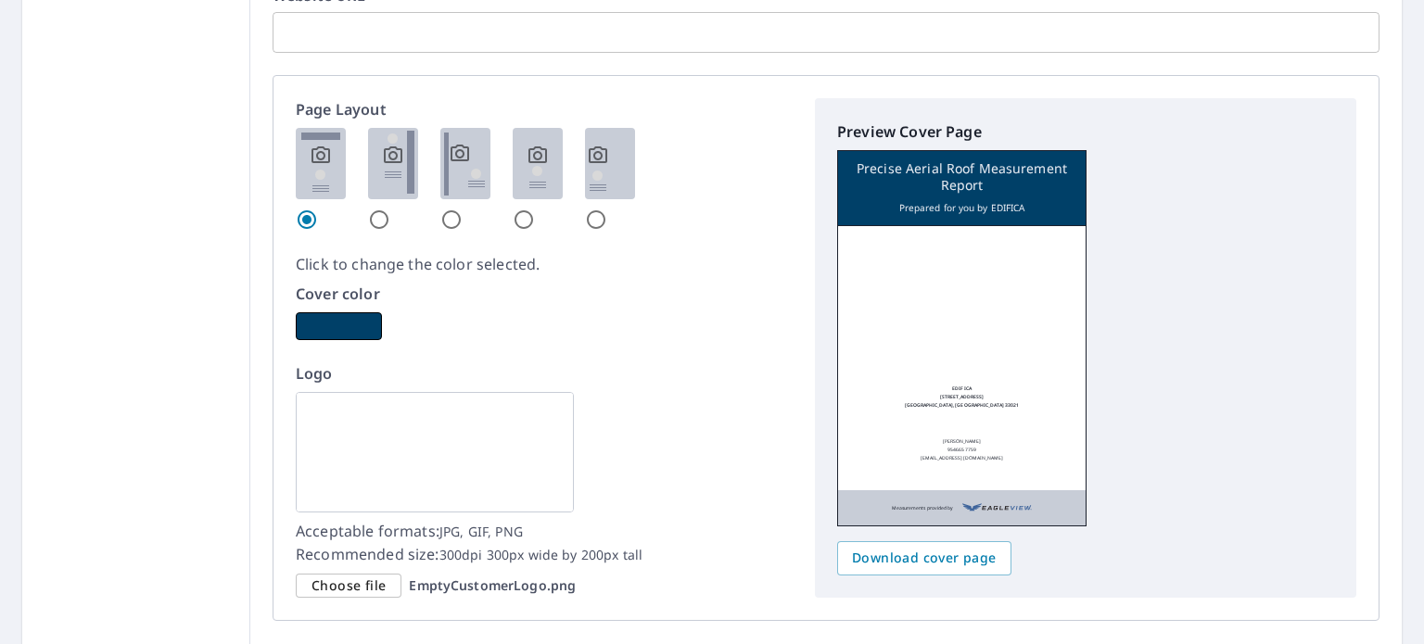
click at [296, 417] on img at bounding box center [435, 452] width 278 height 120
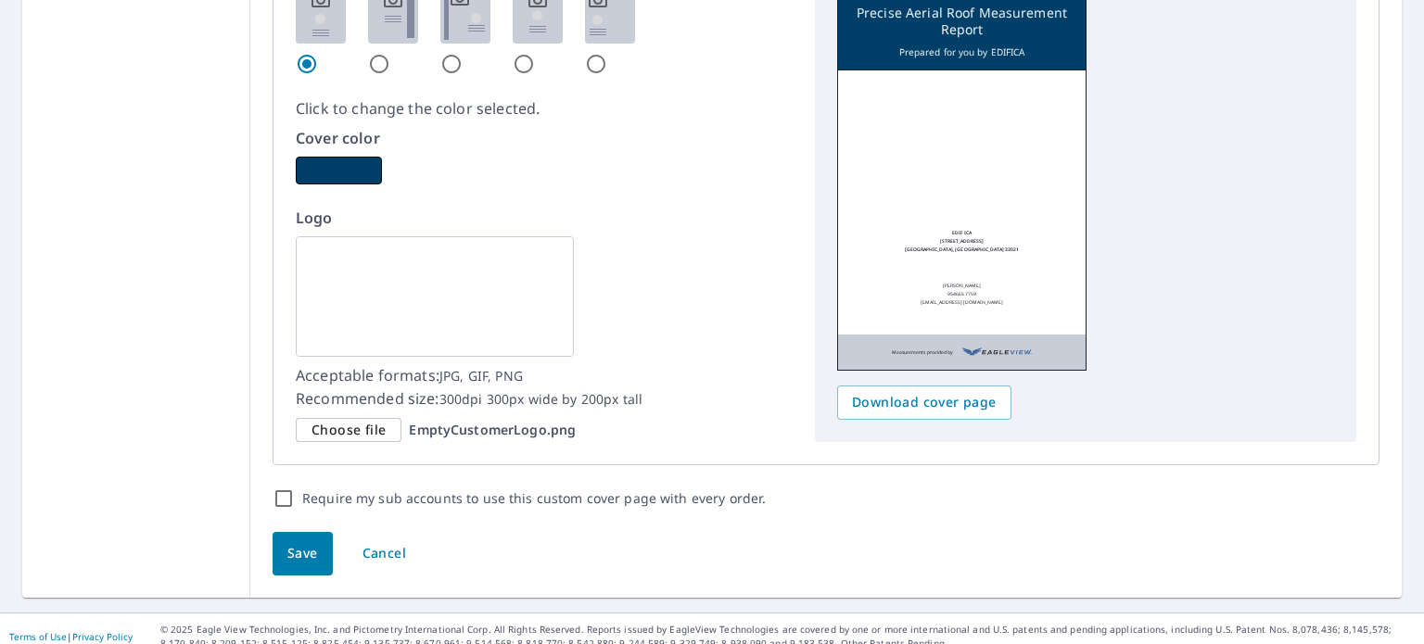
scroll to position [1176, 0]
click at [311, 418] on span "Choose file" at bounding box center [348, 429] width 74 height 23
click at [0, 0] on input "Choose file EmptyCustomerLogo.png" at bounding box center [0, 0] width 0 height 0
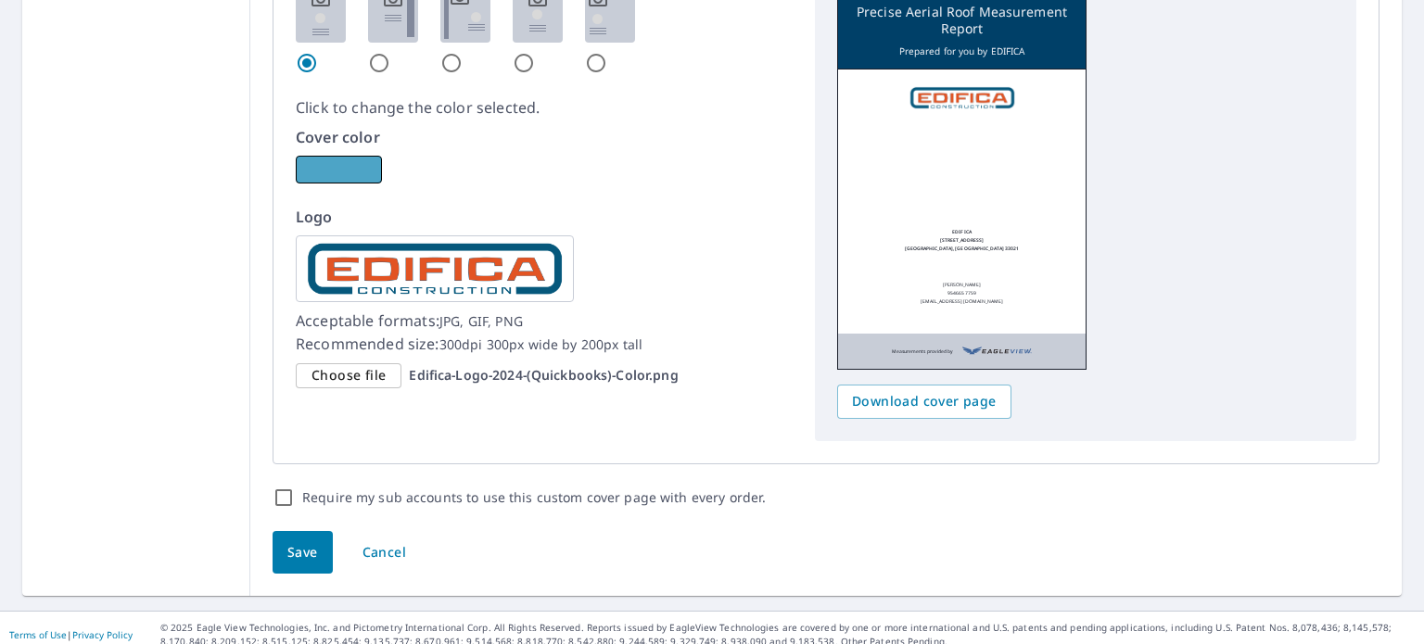
click at [303, 162] on button "button" at bounding box center [339, 170] width 86 height 28
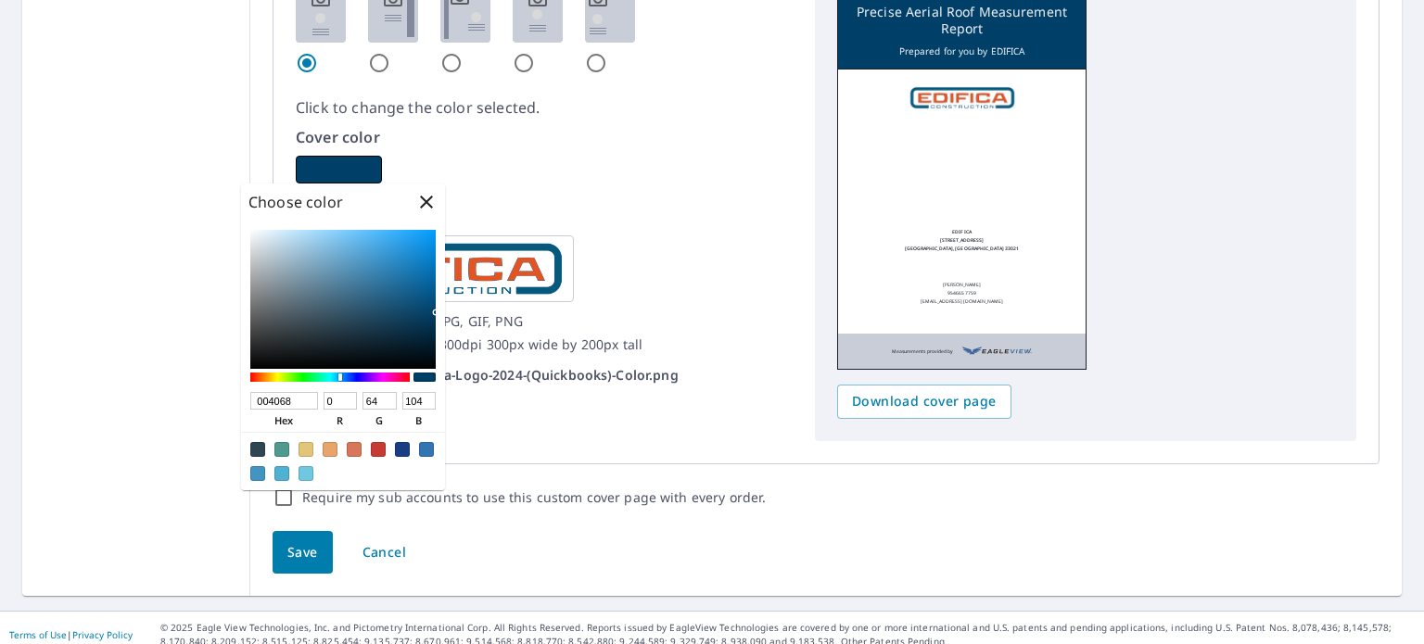
click at [259, 466] on div at bounding box center [257, 473] width 15 height 15
type input "4294C3"
type input "66"
type input "148"
type input "195"
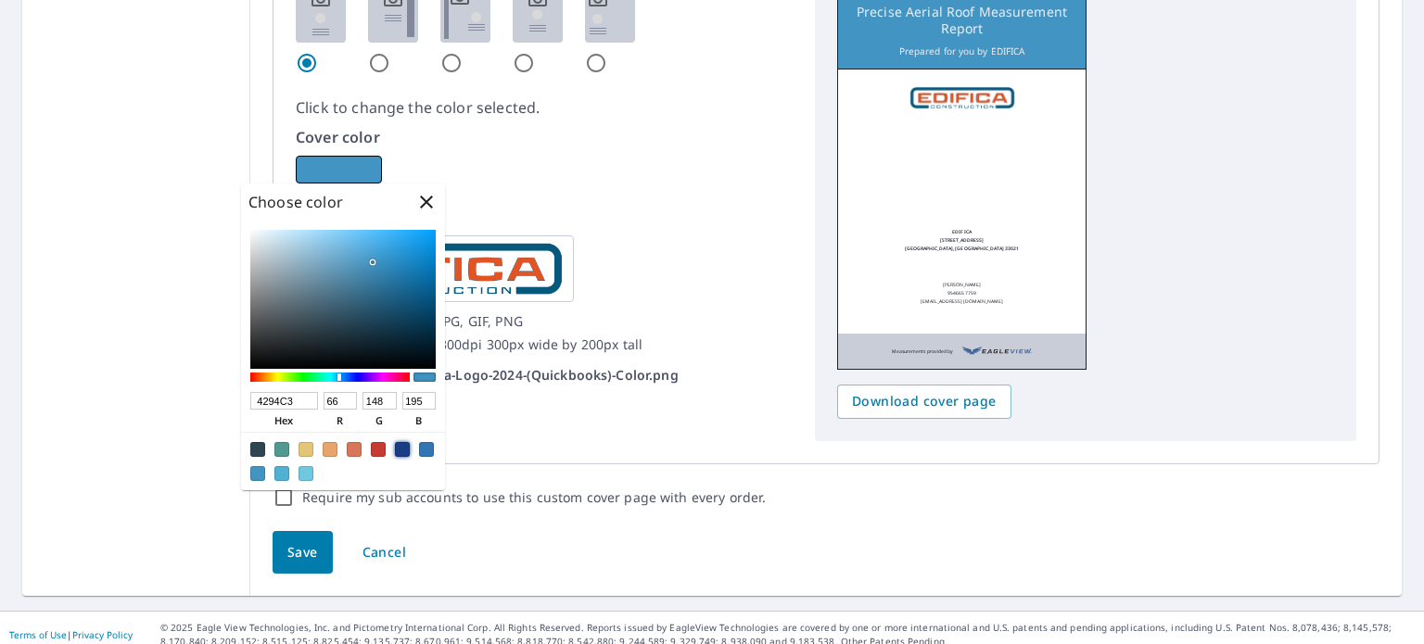
click at [402, 442] on div at bounding box center [402, 449] width 15 height 15
type input "183D85"
type input "24"
type input "61"
type input "133"
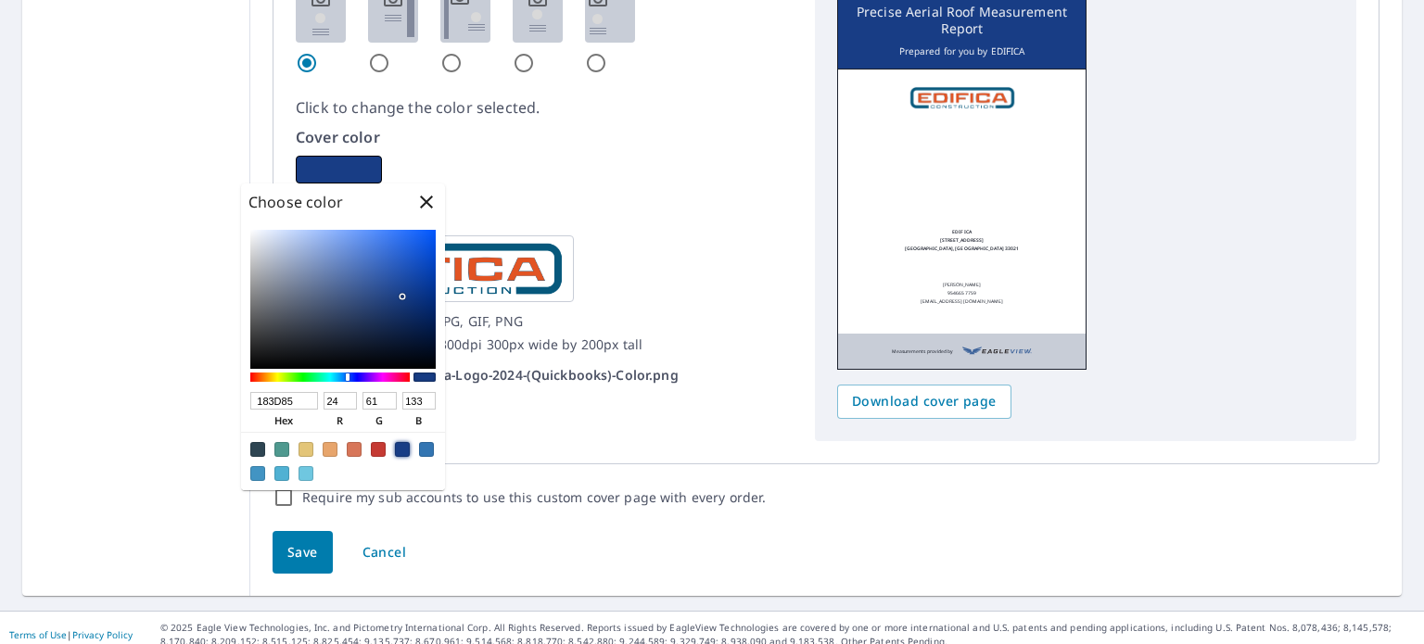
click at [691, 278] on div "Logo Acceptable formats: JPG, GIF, PNG Recommended size: 300dpi 300px wide by 2…" at bounding box center [544, 297] width 497 height 183
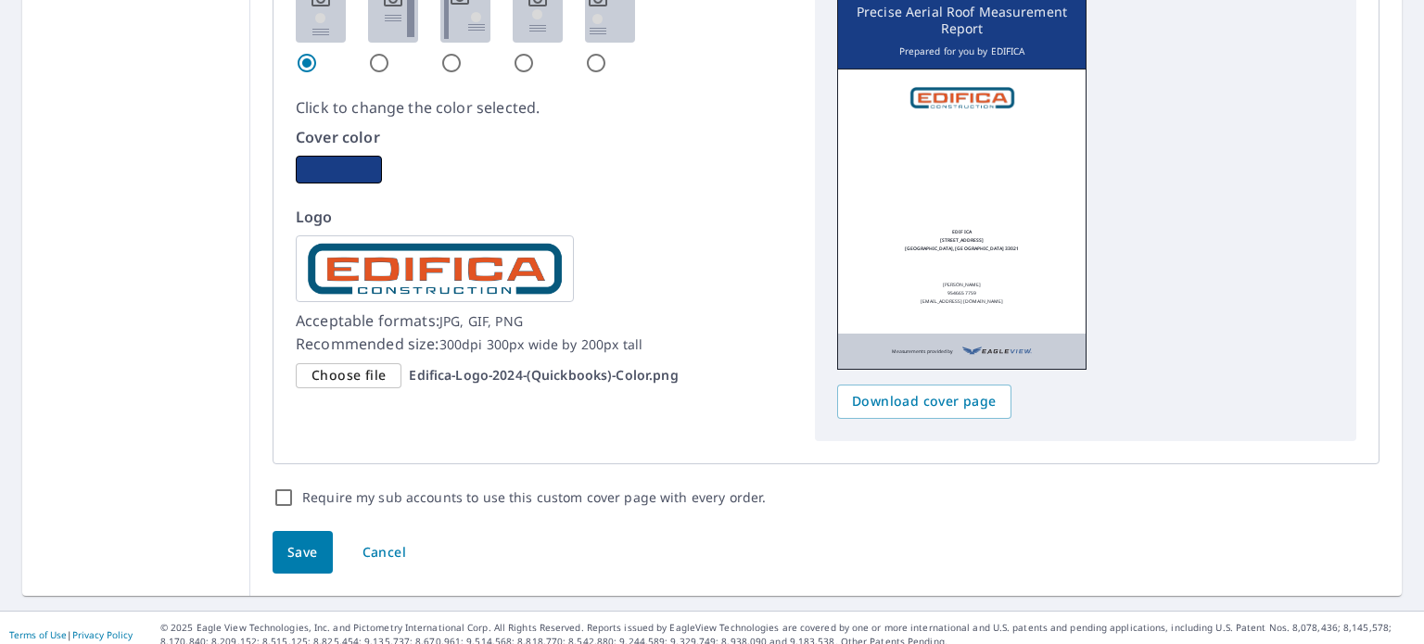
click at [287, 541] on span "Save" at bounding box center [302, 552] width 31 height 23
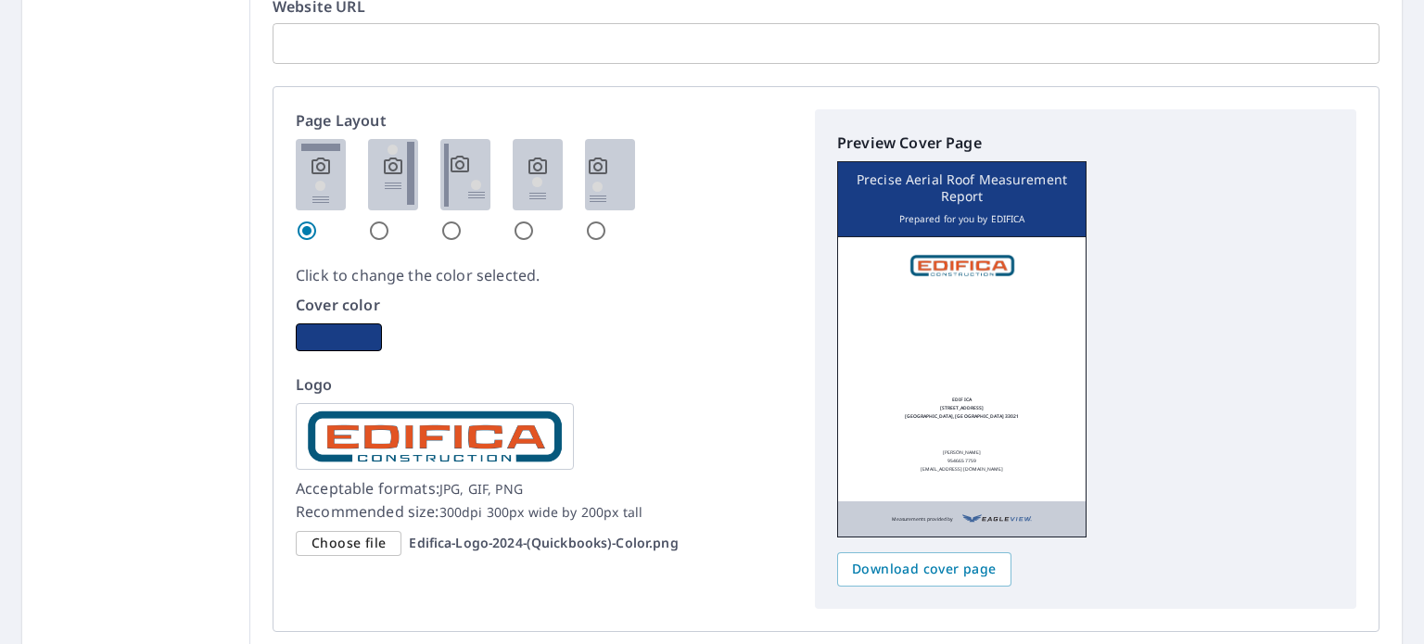
scroll to position [1034, 0]
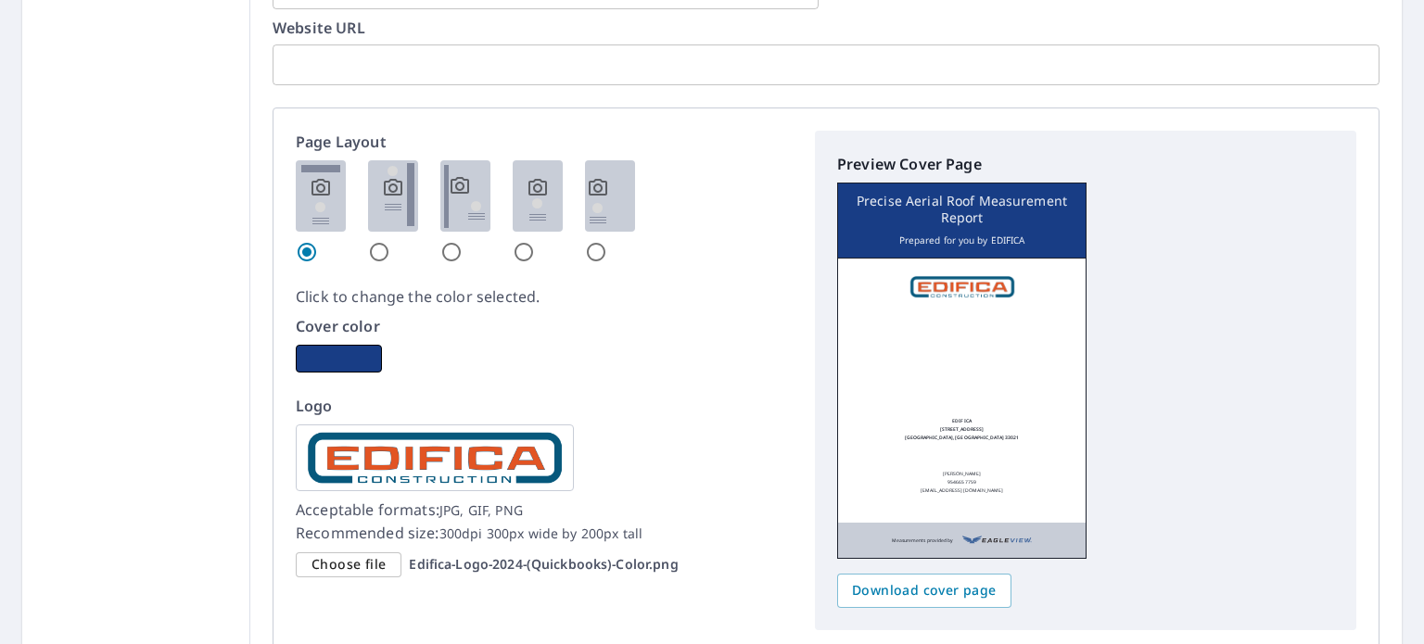
click at [513, 244] on input "radio" at bounding box center [524, 252] width 22 height 22
radio input "true"
checkbox input "true"
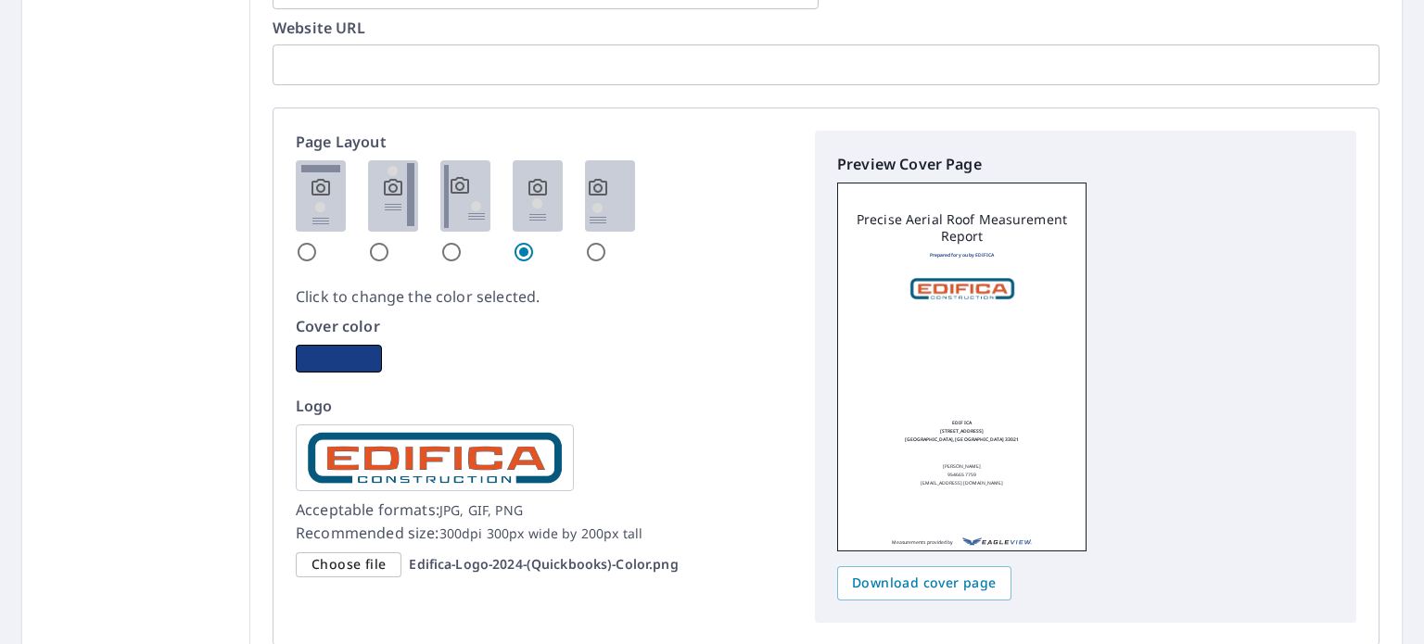
click at [440, 243] on input "radio" at bounding box center [451, 252] width 22 height 22
radio input "true"
checkbox input "true"
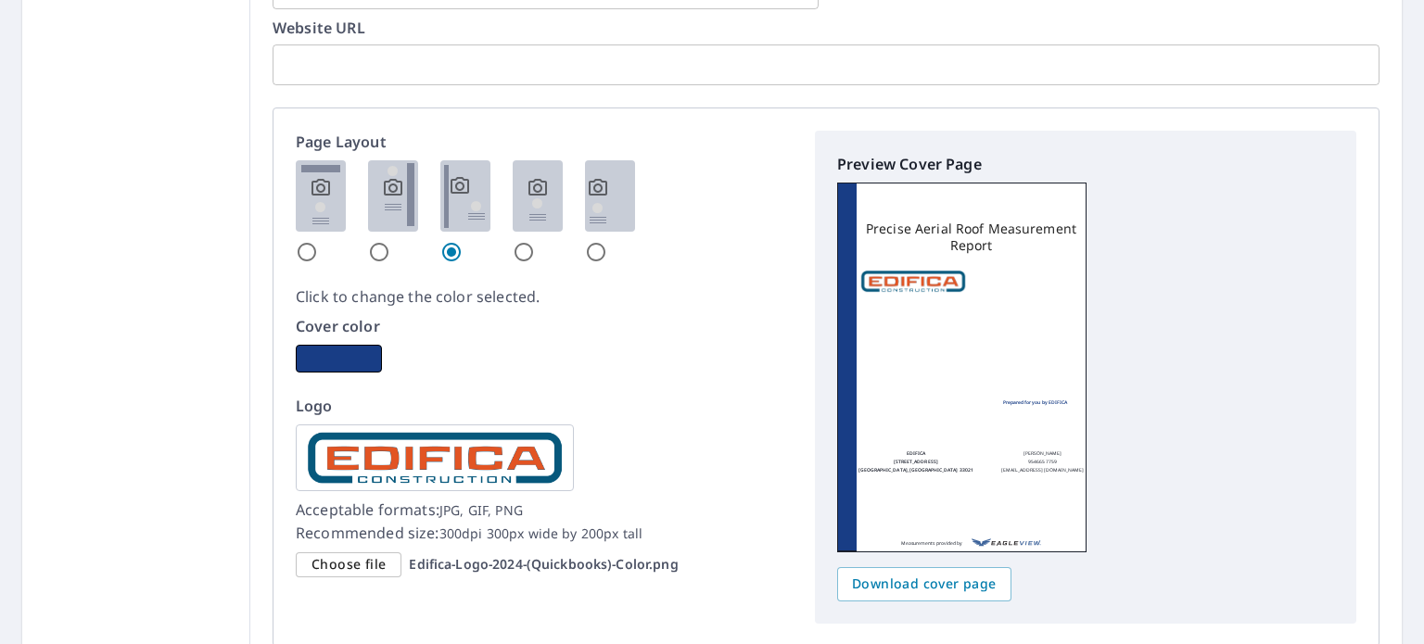
click at [585, 247] on input "radio" at bounding box center [596, 252] width 22 height 22
radio input "true"
checkbox input "true"
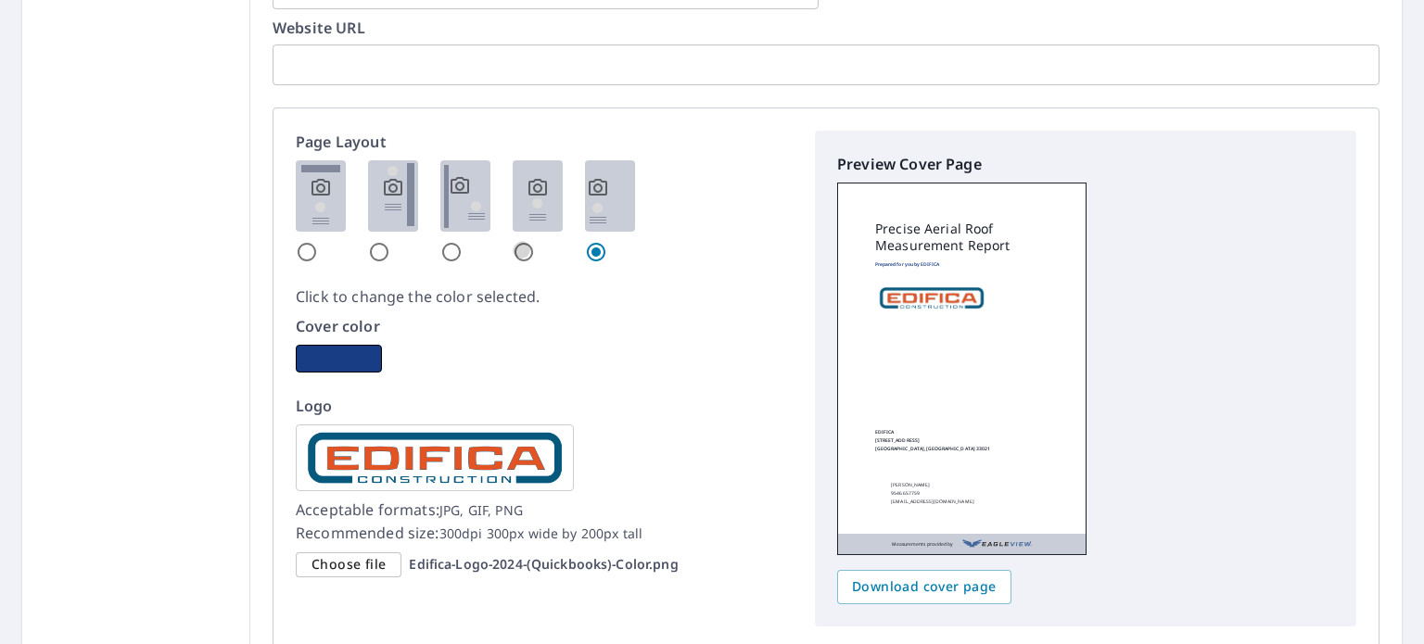
click at [513, 244] on input "radio" at bounding box center [524, 252] width 22 height 22
radio input "true"
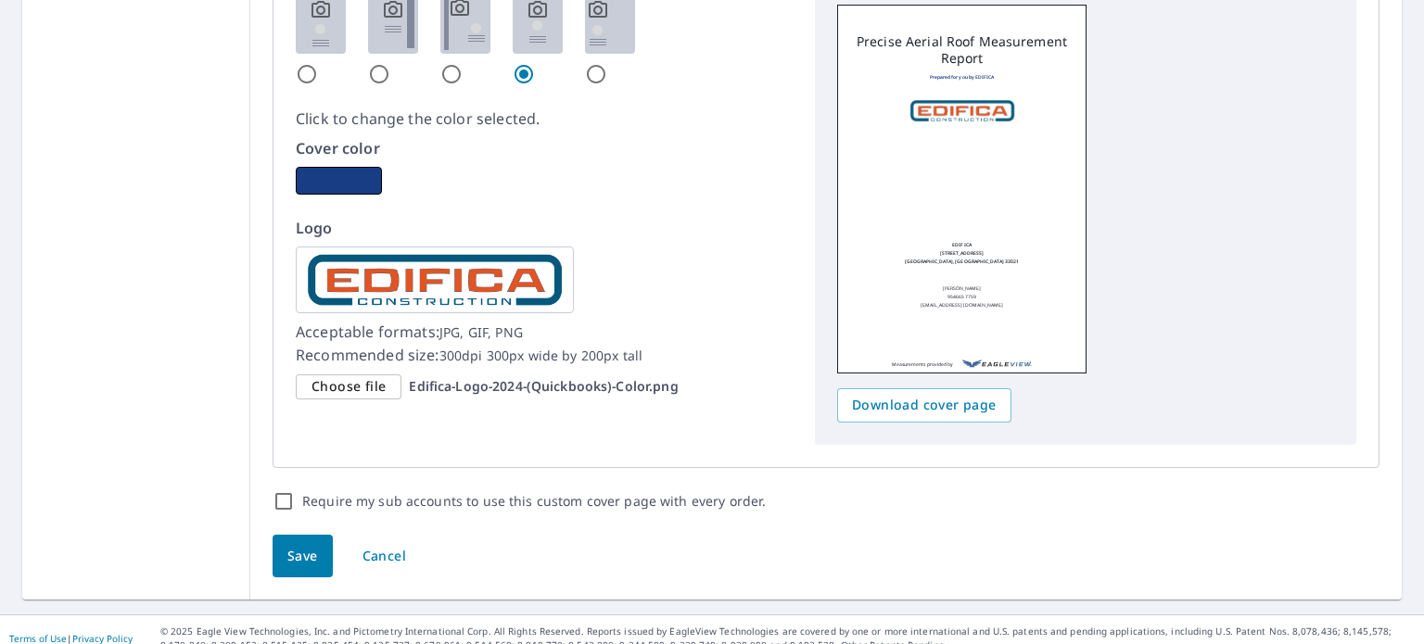
click at [272, 535] on button "Save" at bounding box center [302, 557] width 60 height 44
checkbox input "true"
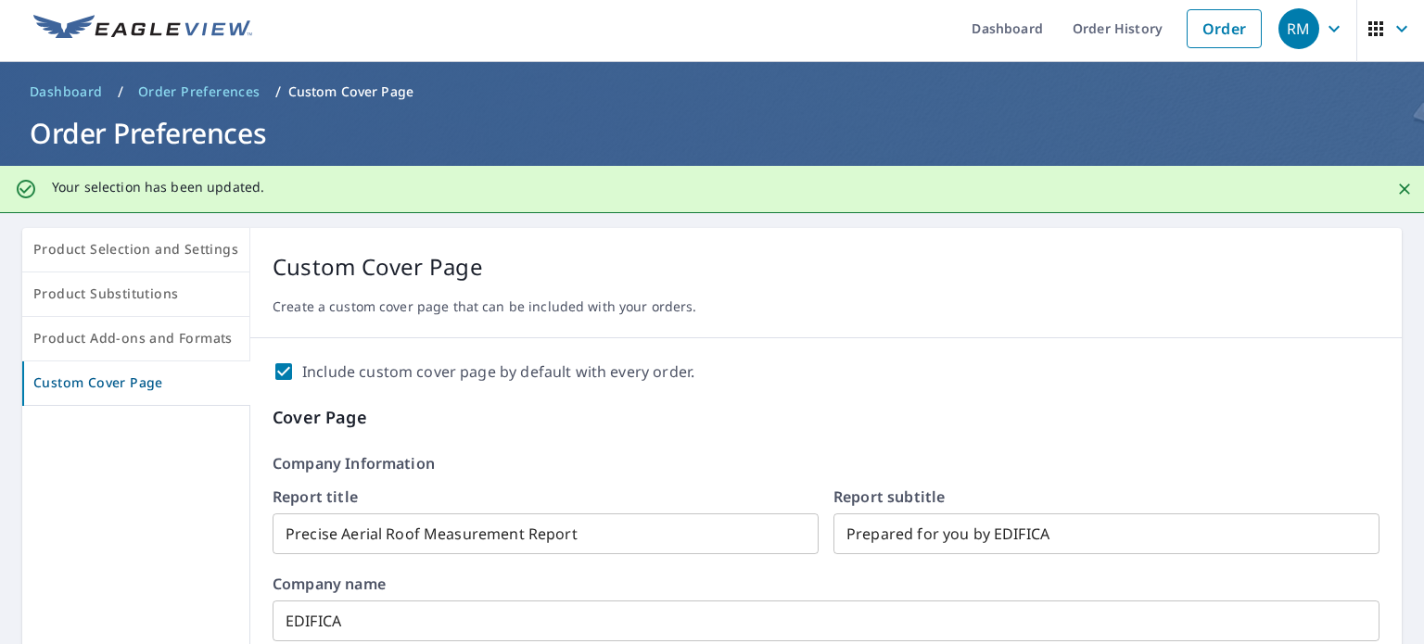
scroll to position [0, 0]
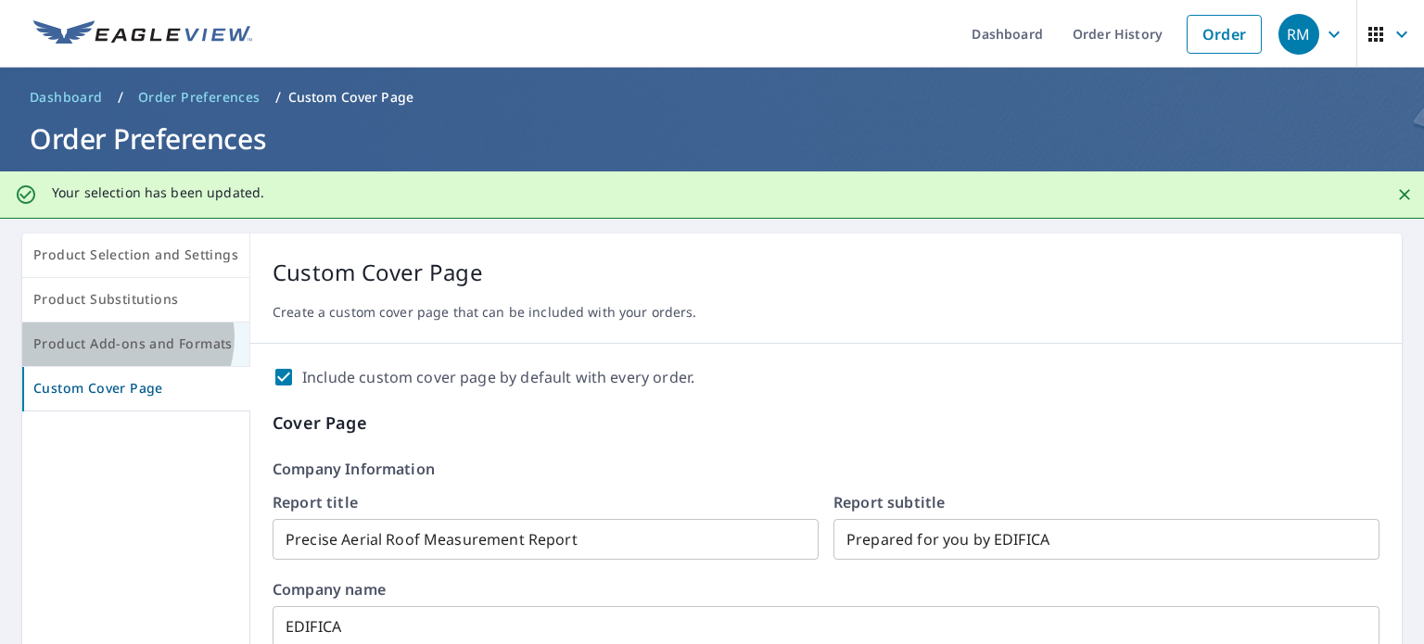
click at [126, 334] on span "Product Add-ons and Formats" at bounding box center [135, 344] width 205 height 23
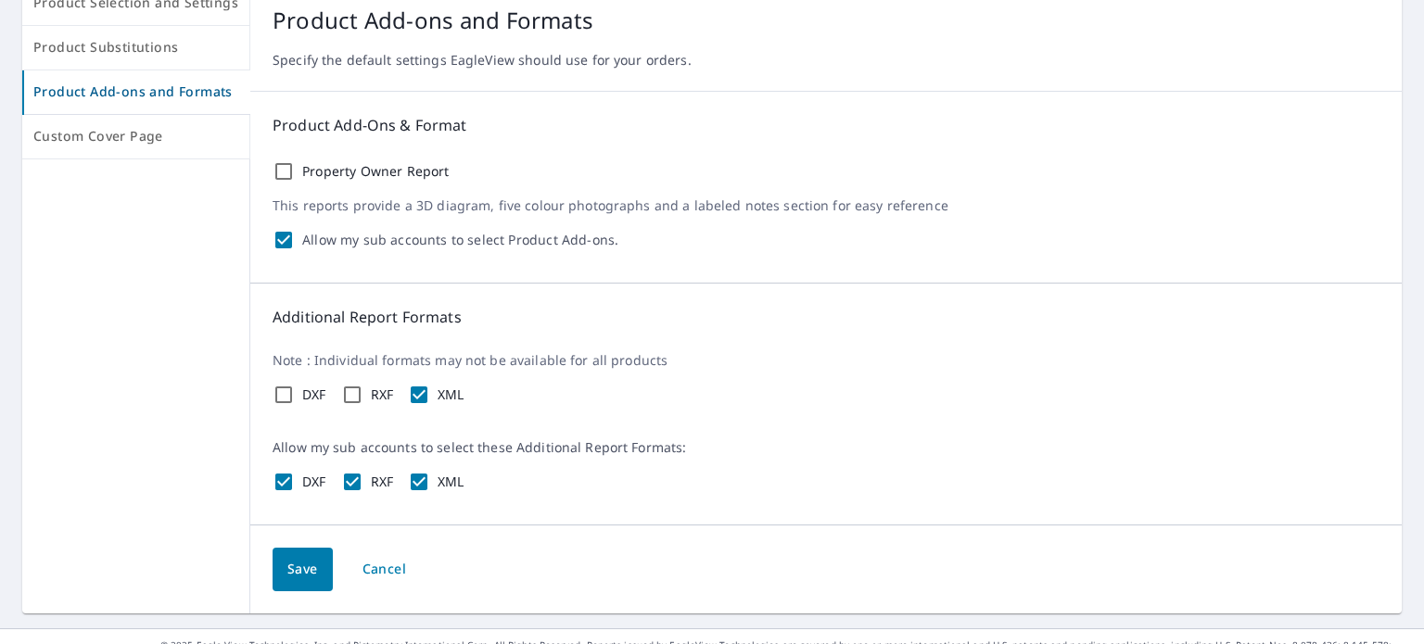
scroll to position [207, 0]
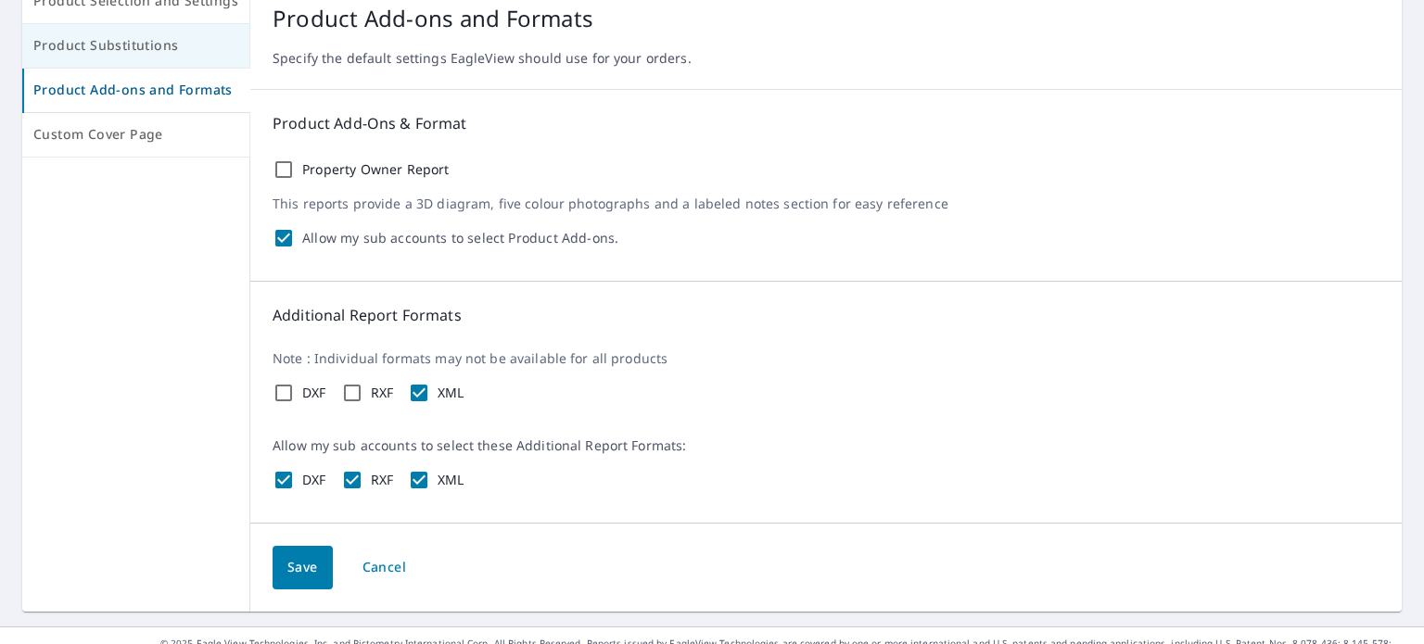
click at [104, 37] on span "Product Substitutions" at bounding box center [135, 45] width 205 height 23
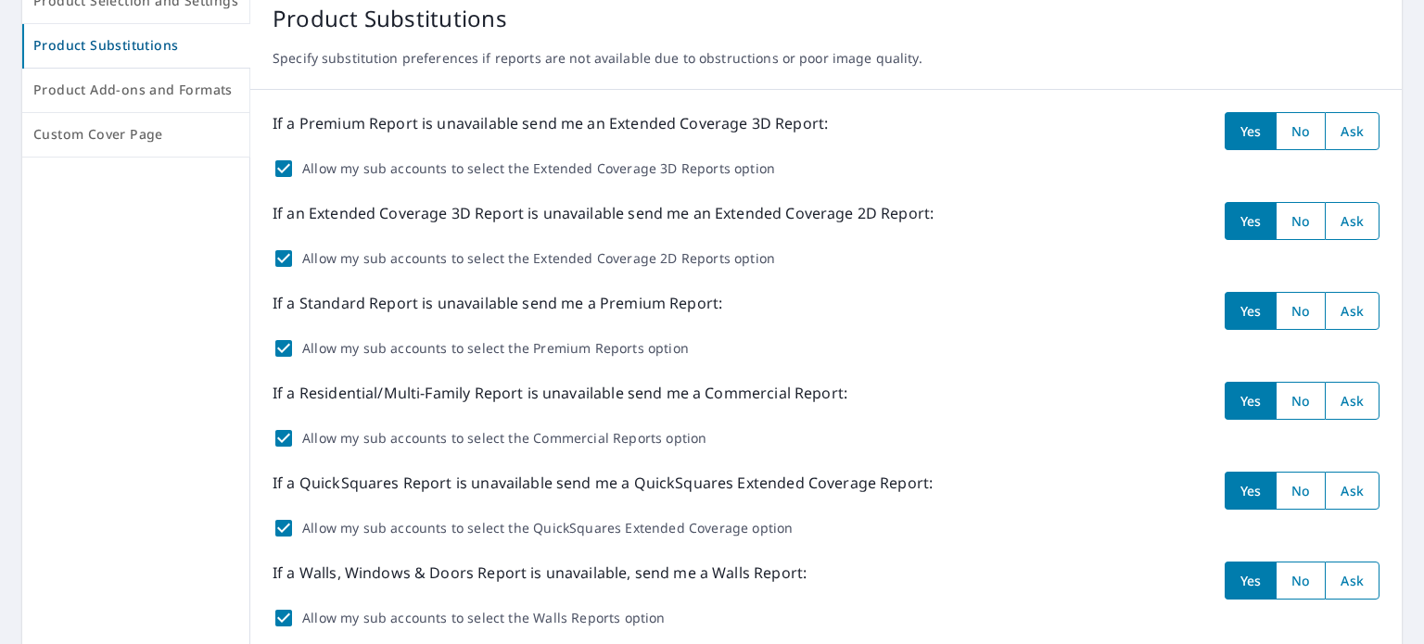
scroll to position [21, 0]
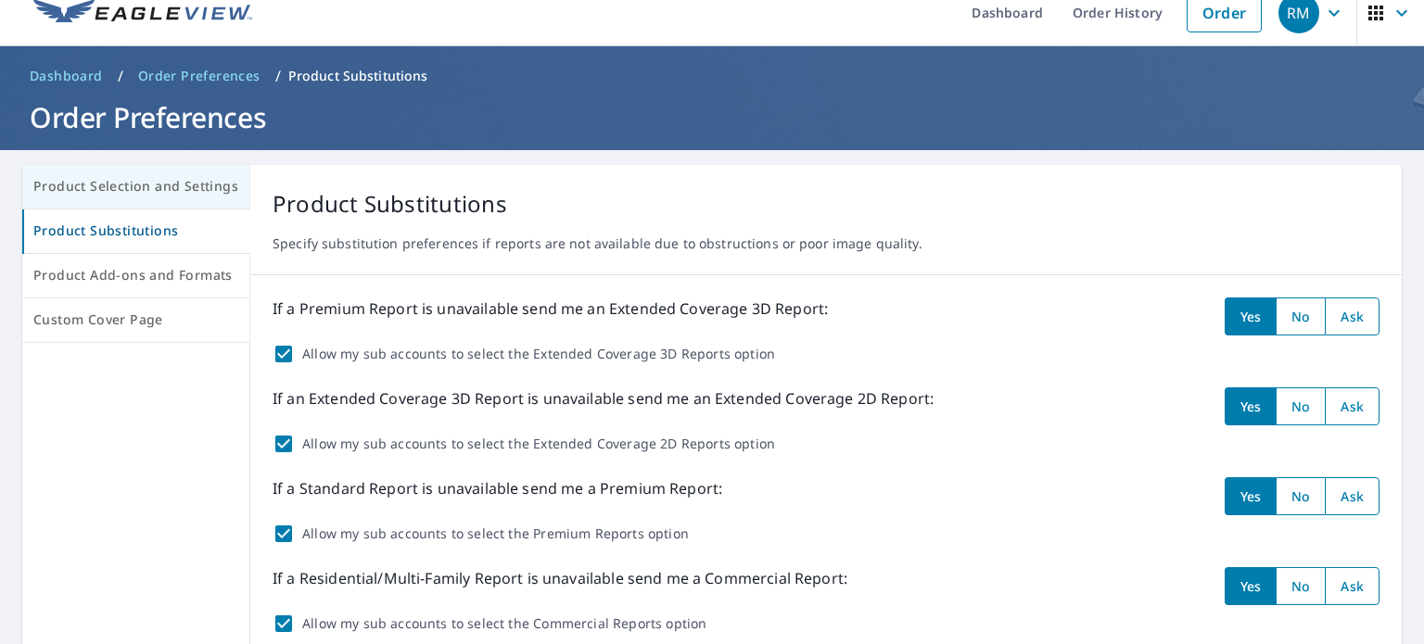
click at [116, 184] on span "Product Selection and Settings" at bounding box center [135, 186] width 205 height 23
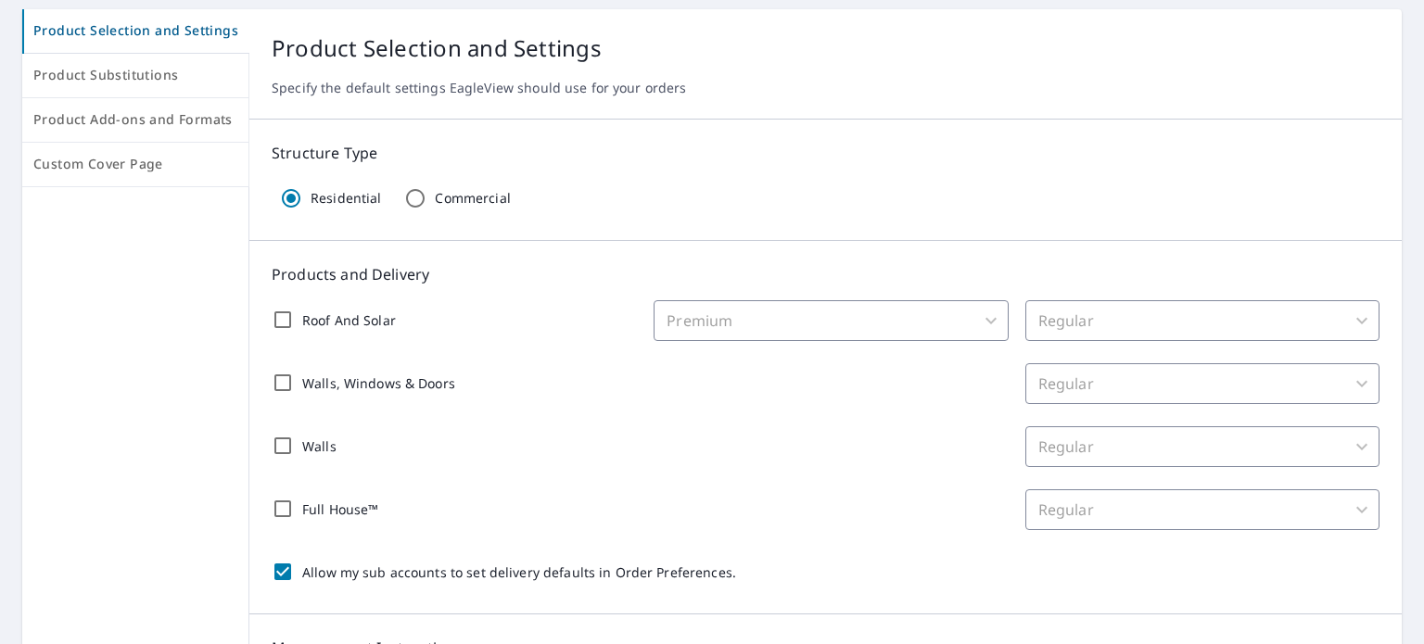
scroll to position [207, 0]
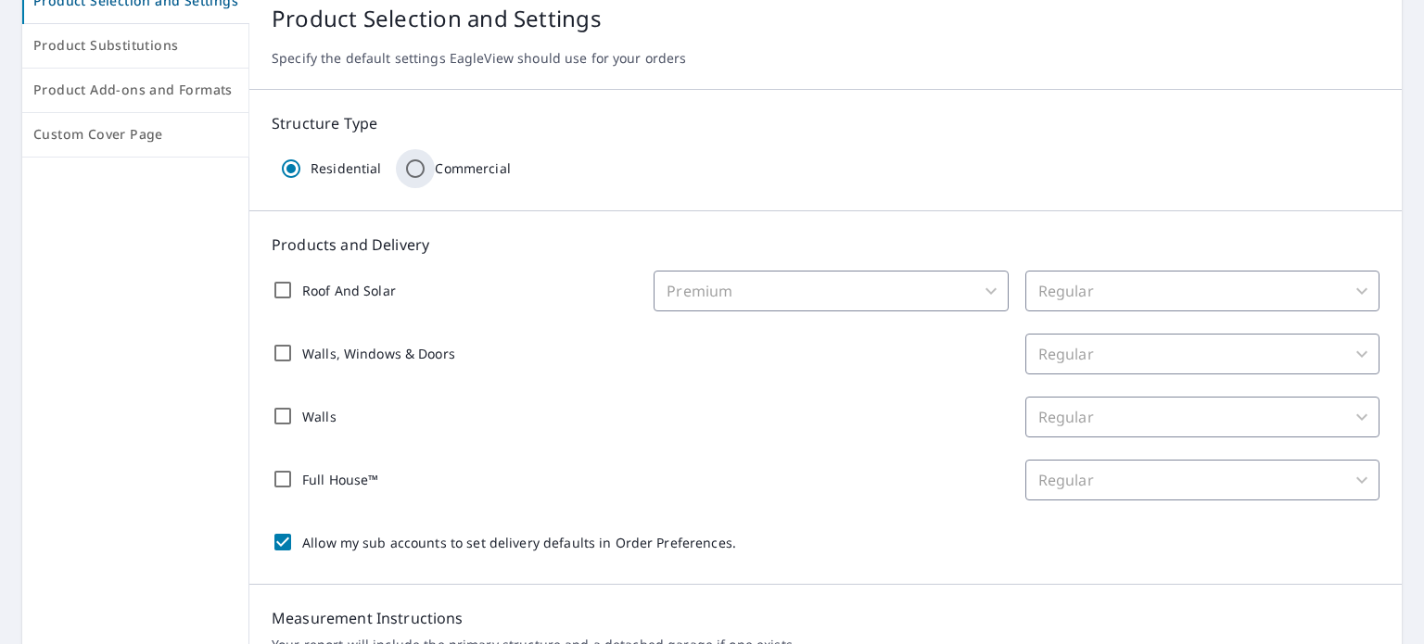
click at [396, 169] on input "Commercial" at bounding box center [415, 168] width 39 height 39
radio input "true"
radio input "false"
checkbox input "false"
type input "32"
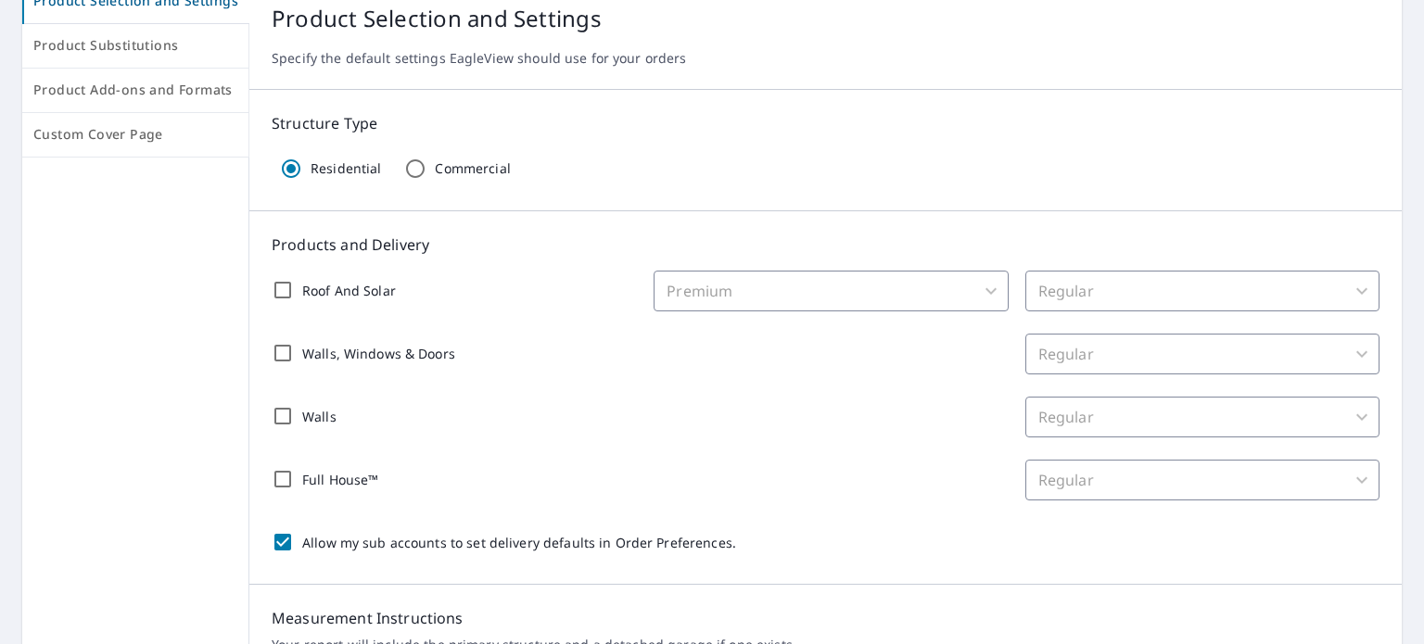
checkbox input "false"
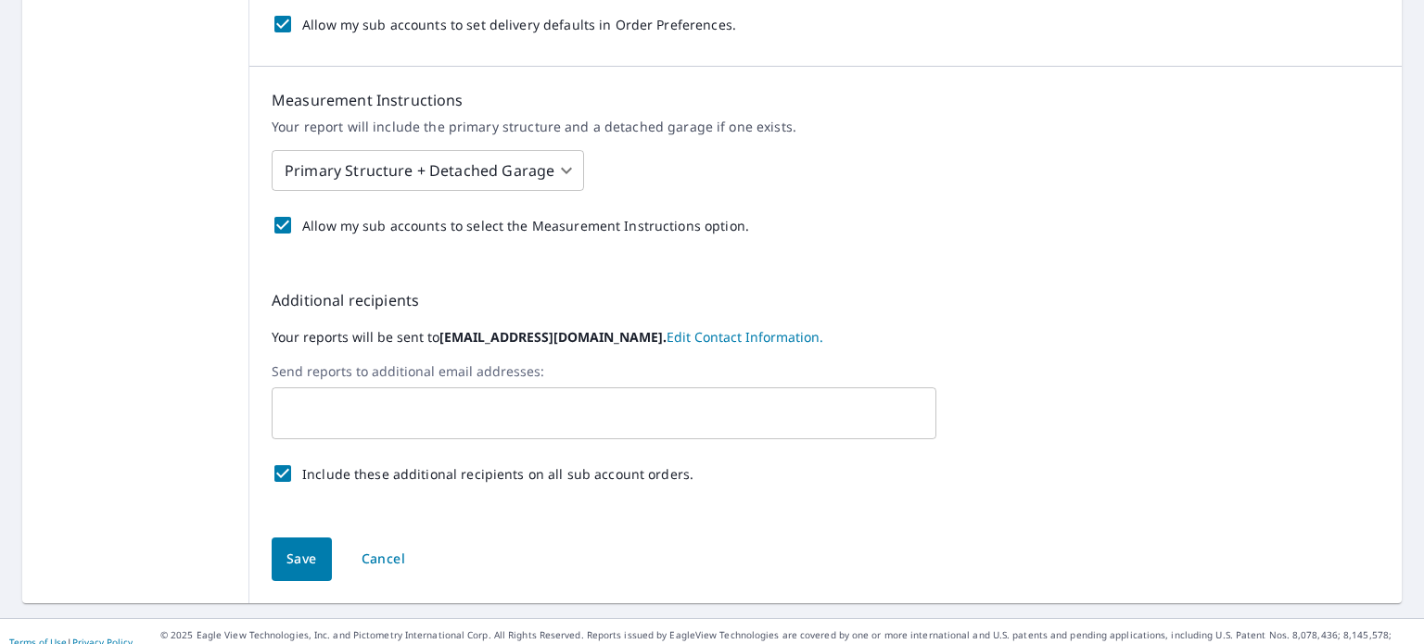
scroll to position [602, 0]
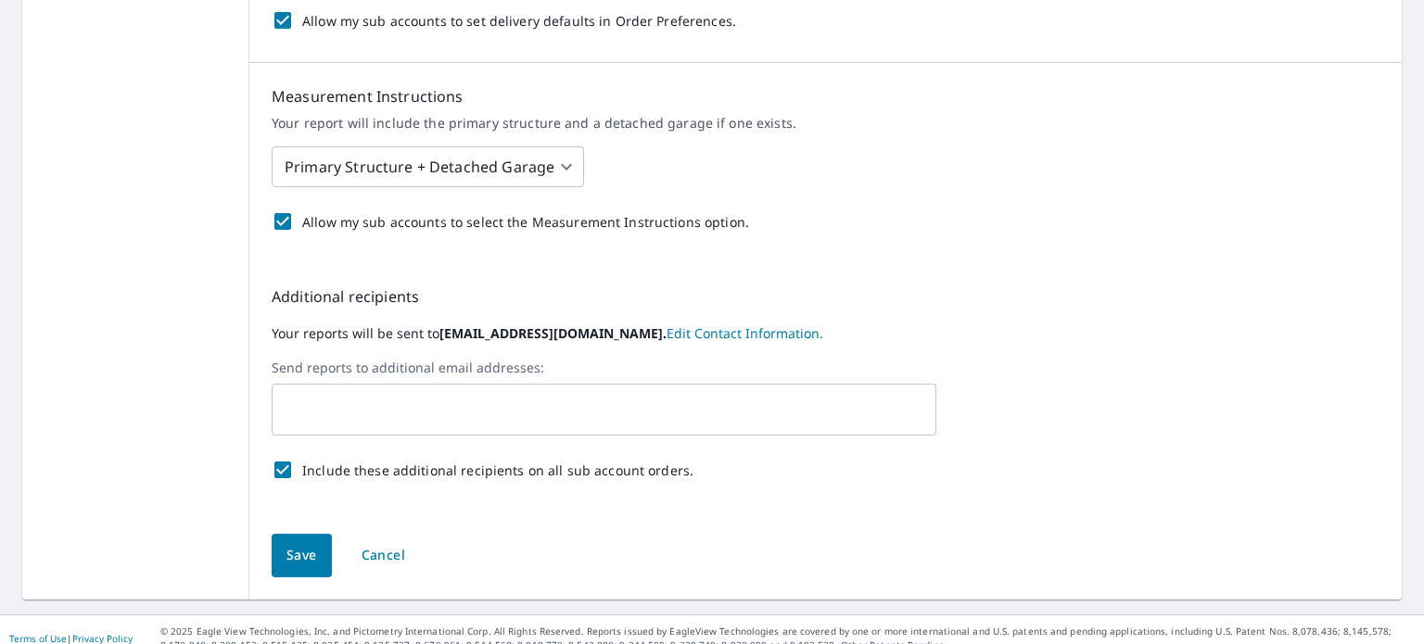
click at [286, 545] on span "Save" at bounding box center [301, 555] width 31 height 23
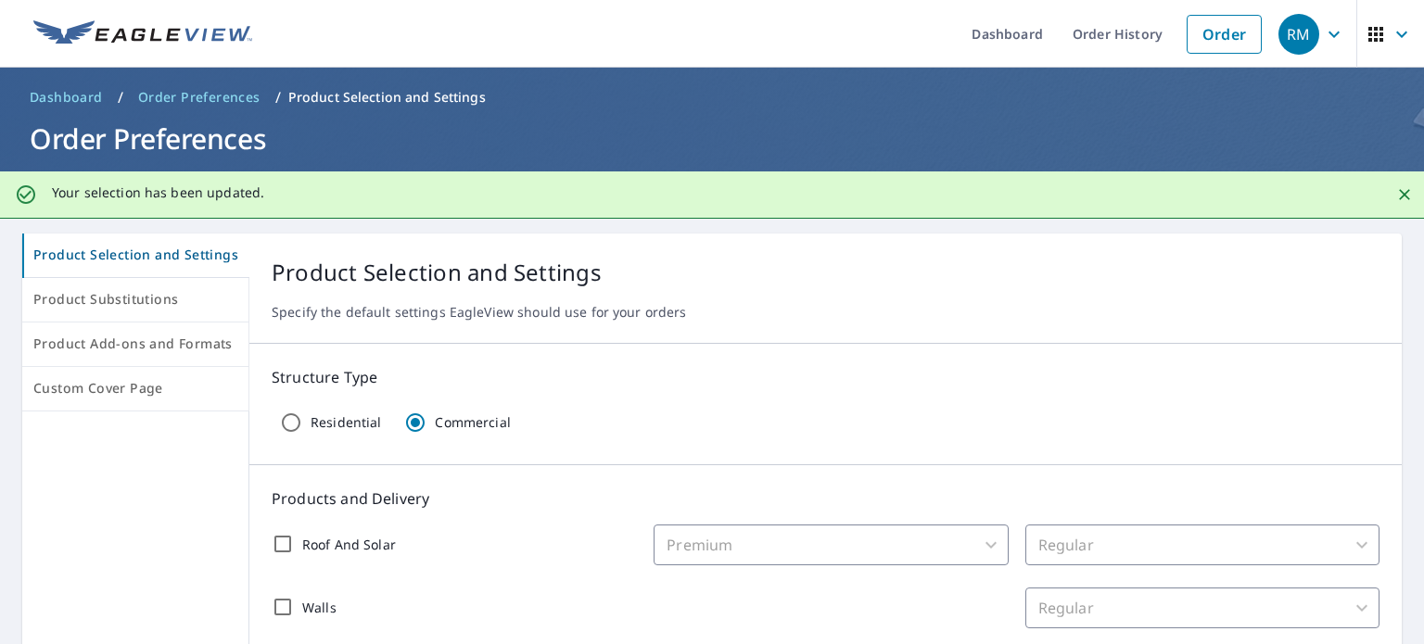
scroll to position [0, 0]
click at [1392, 34] on icon "button" at bounding box center [1401, 34] width 22 height 22
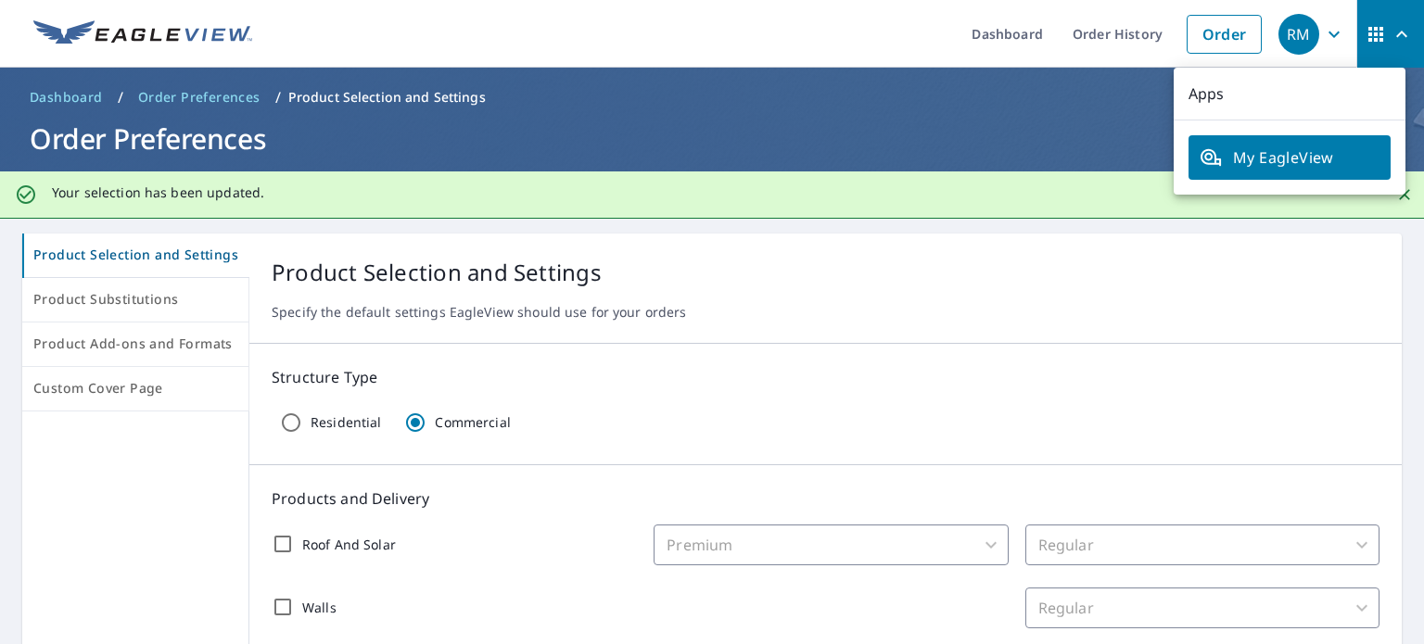
click at [1329, 28] on icon "button" at bounding box center [1334, 34] width 22 height 22
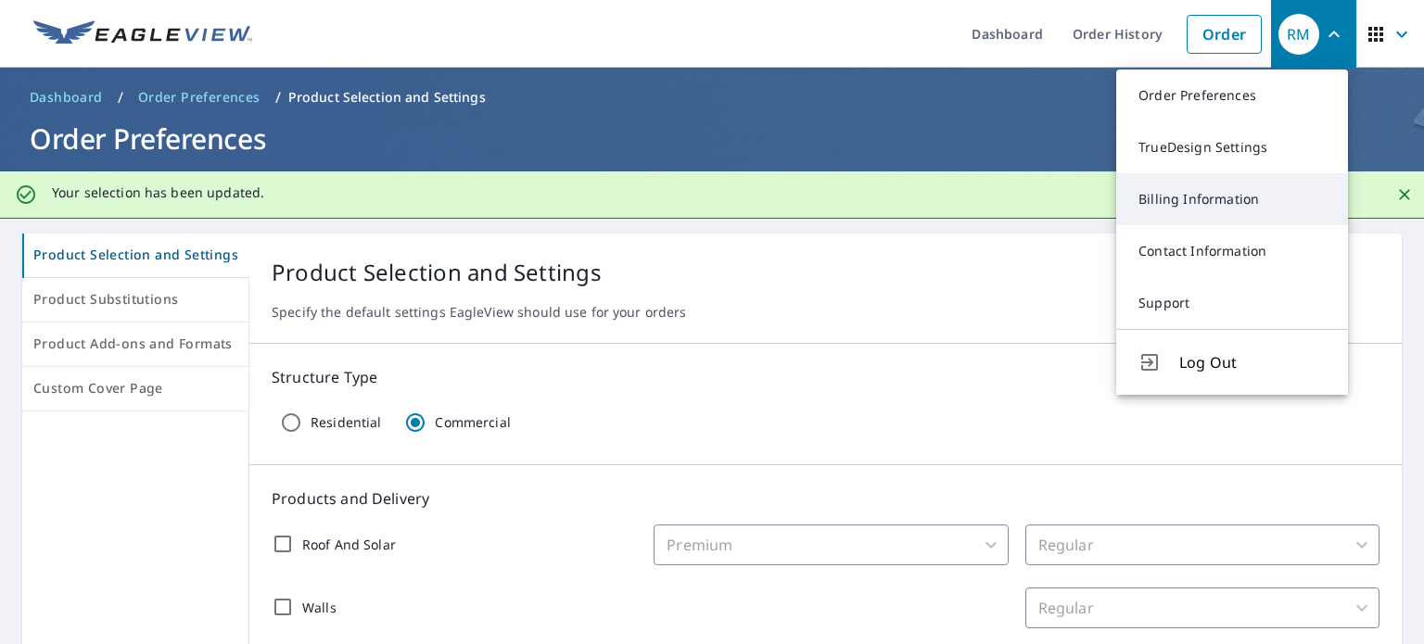
click at [1196, 188] on link "Billing Information" at bounding box center [1232, 199] width 232 height 52
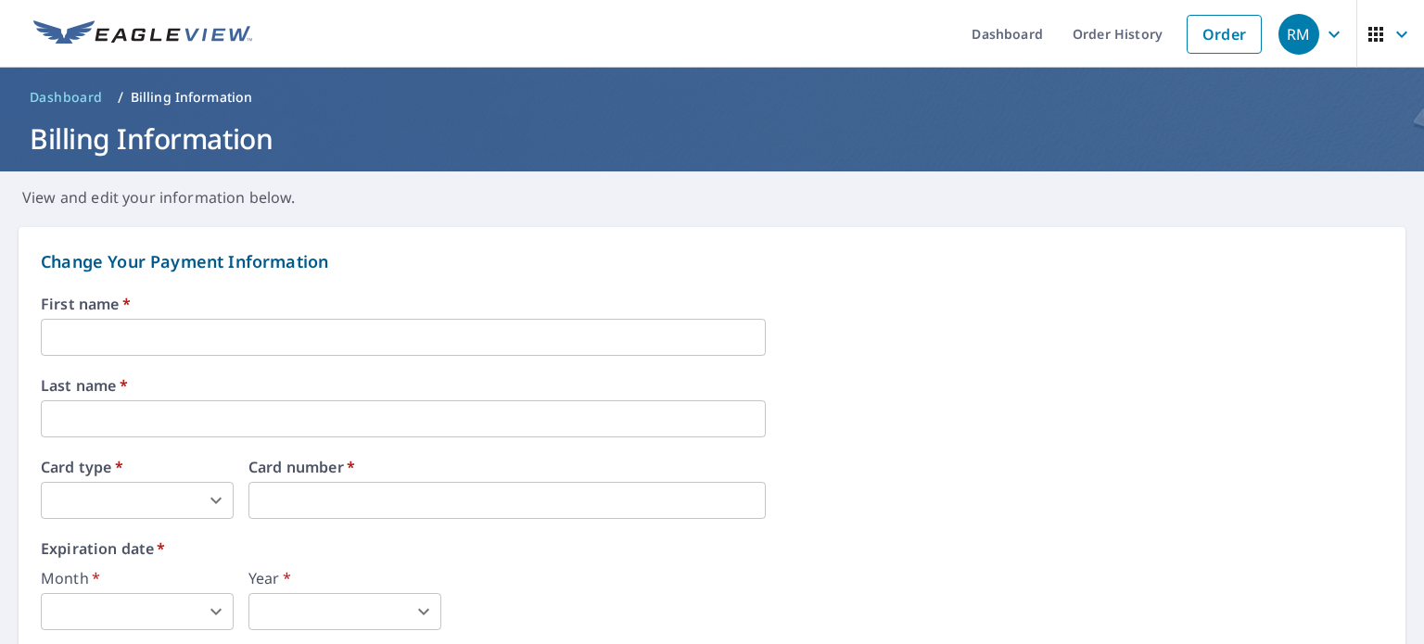
click at [1335, 32] on icon "button" at bounding box center [1334, 34] width 22 height 22
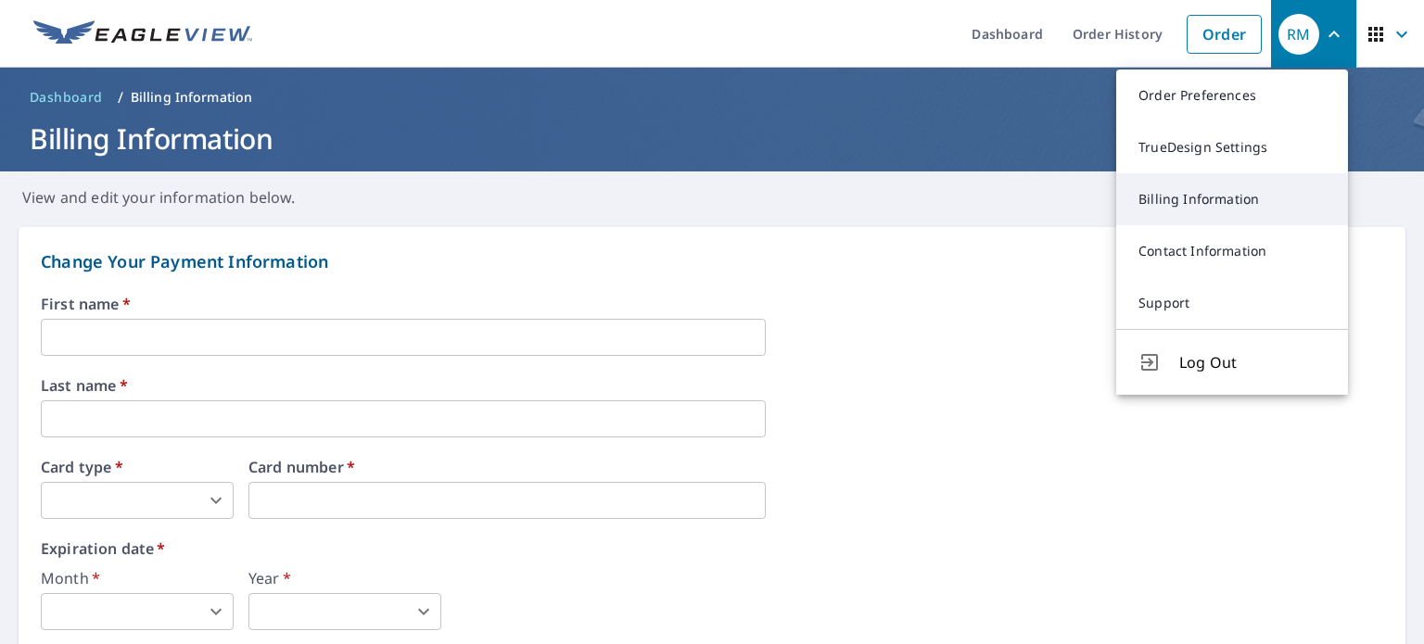
click at [1175, 197] on link "Billing Information" at bounding box center [1232, 199] width 232 height 52
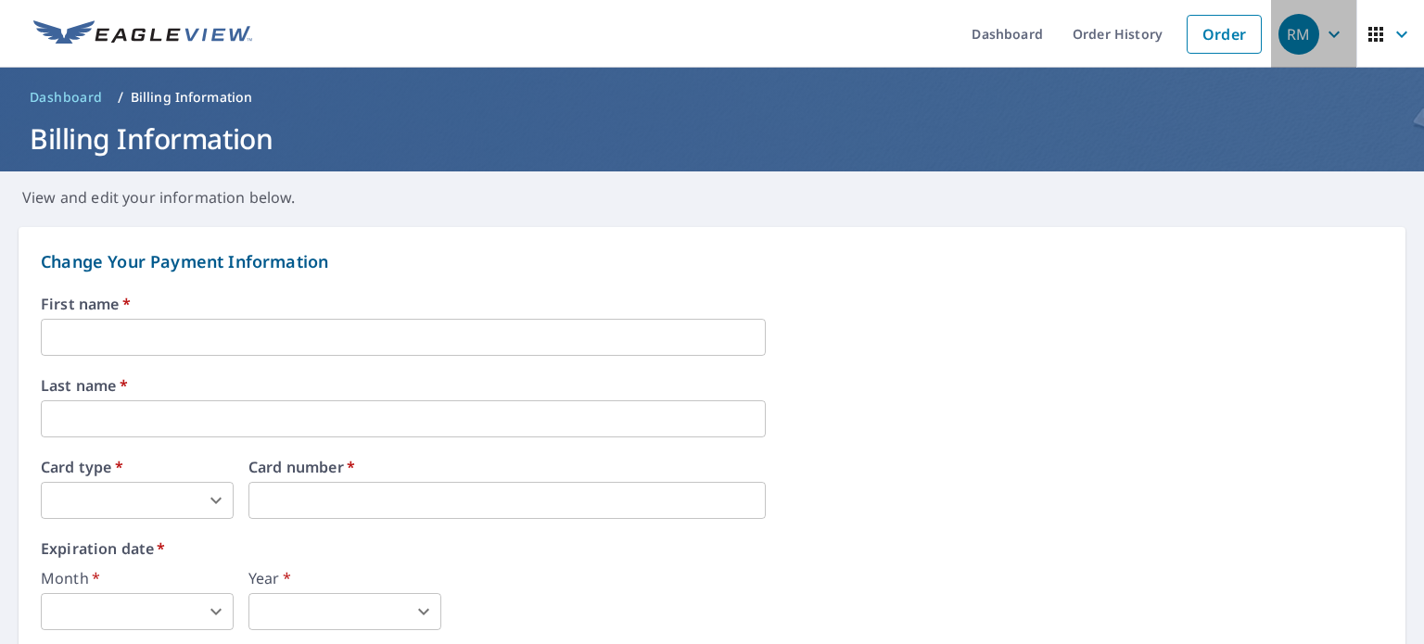
click at [1323, 29] on icon "button" at bounding box center [1334, 34] width 22 height 22
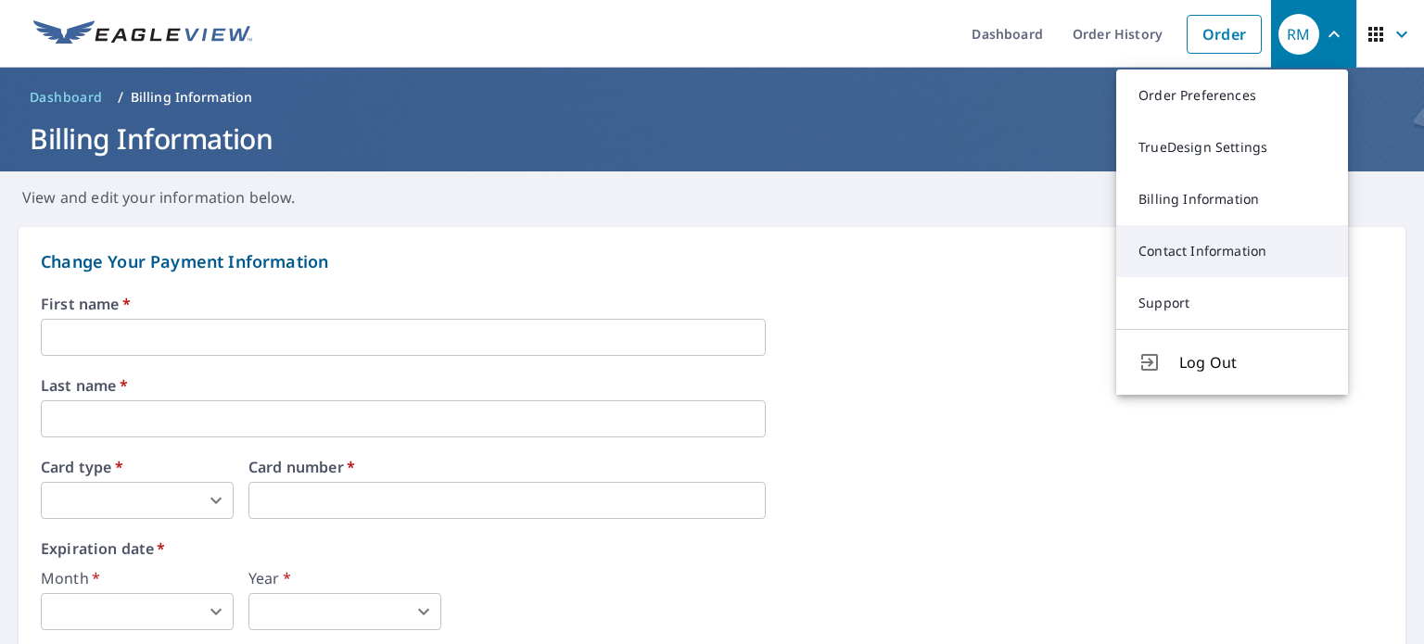
click at [1220, 244] on link "Contact Information" at bounding box center [1232, 251] width 232 height 52
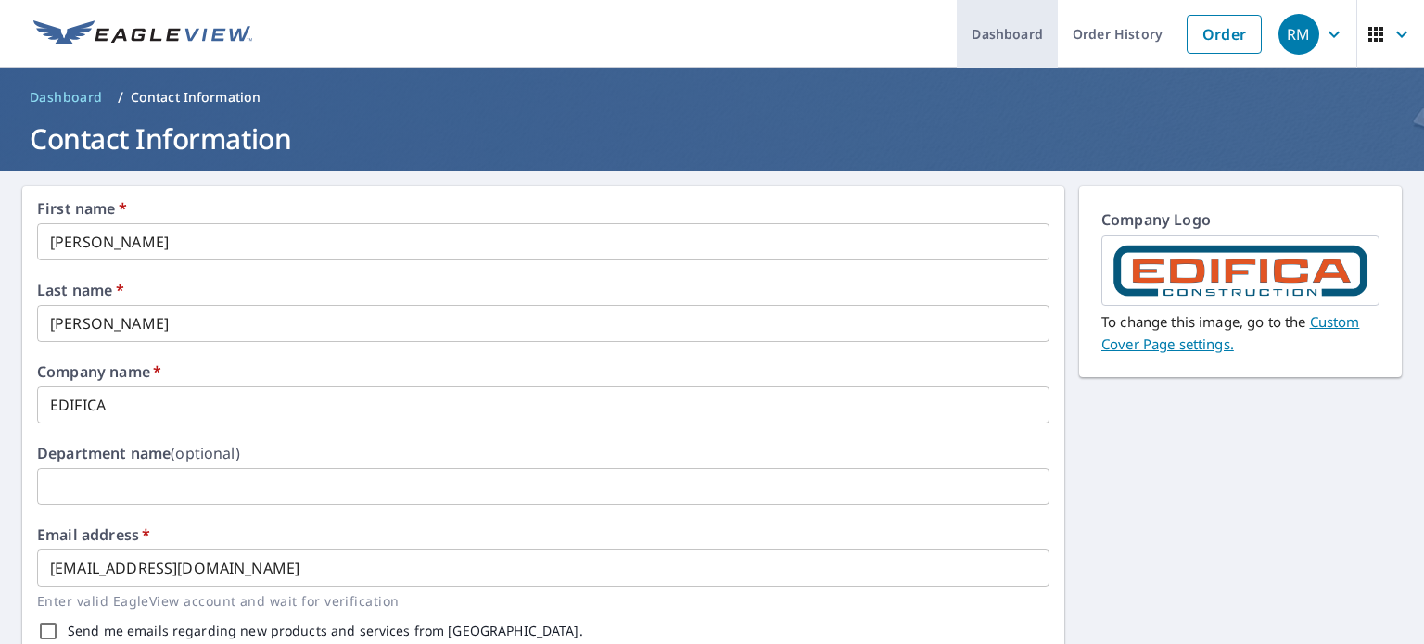
click at [1031, 31] on link "Dashboard" at bounding box center [1007, 34] width 101 height 68
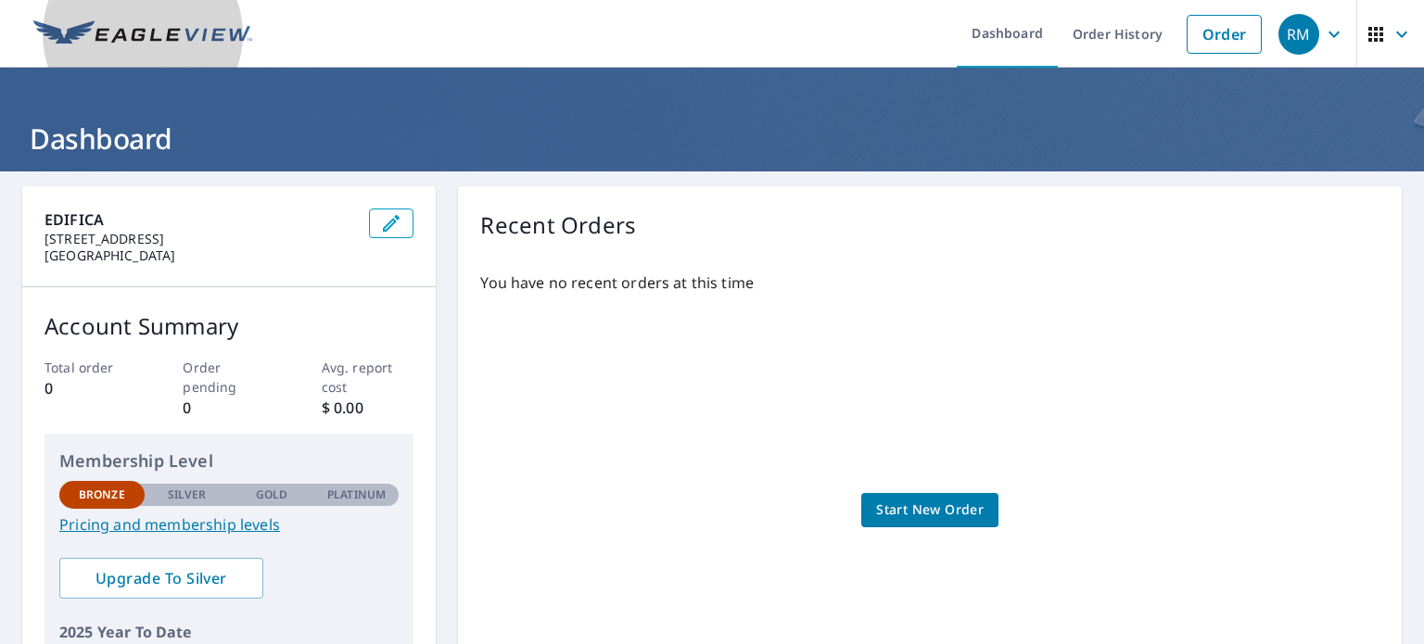
click at [148, 35] on img at bounding box center [142, 34] width 219 height 28
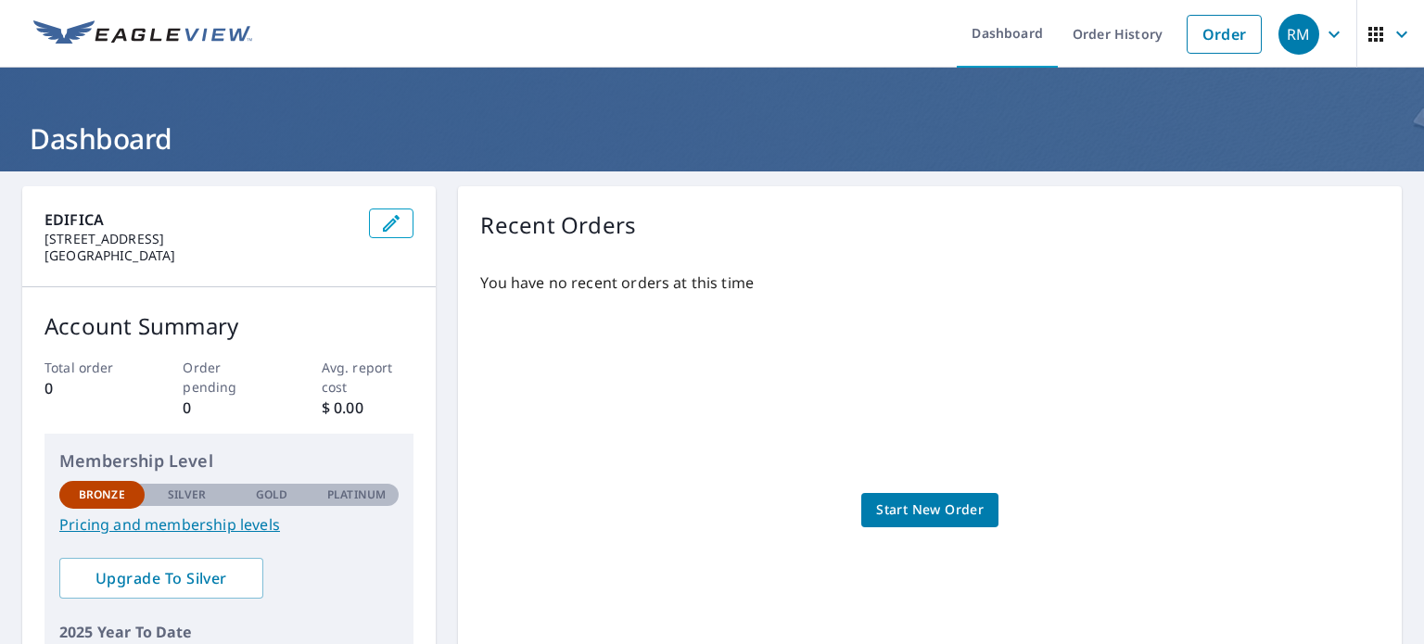
click at [1323, 32] on icon "button" at bounding box center [1334, 34] width 22 height 22
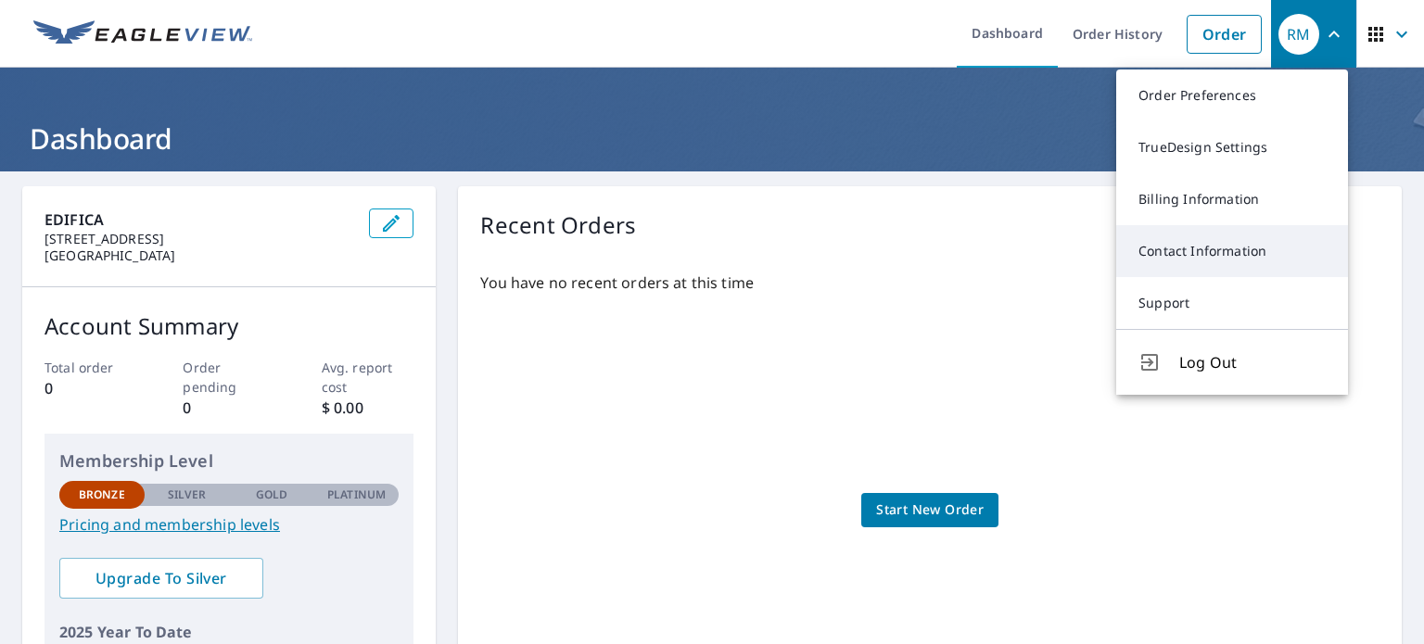
click at [1222, 229] on link "Contact Information" at bounding box center [1232, 251] width 232 height 52
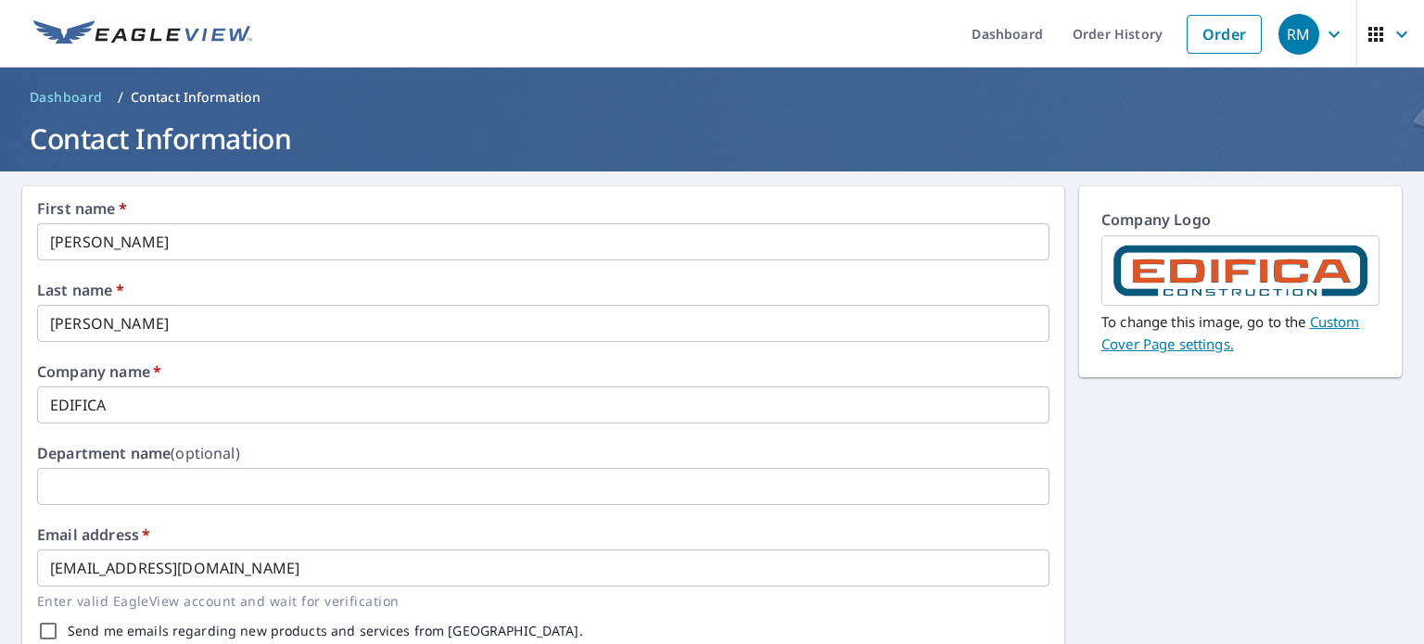
click at [1390, 30] on icon "button" at bounding box center [1401, 34] width 22 height 22
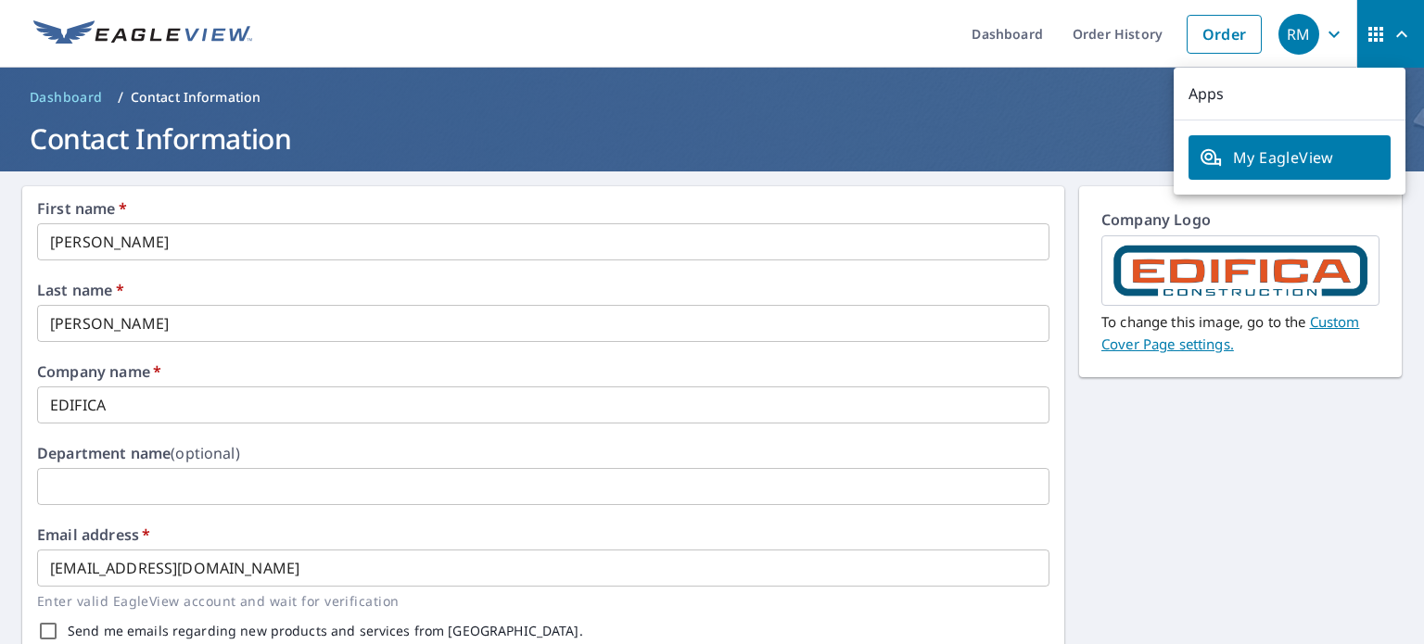
click at [1321, 162] on span "My EagleView" at bounding box center [1289, 157] width 180 height 22
